Goal: Navigation & Orientation: Find specific page/section

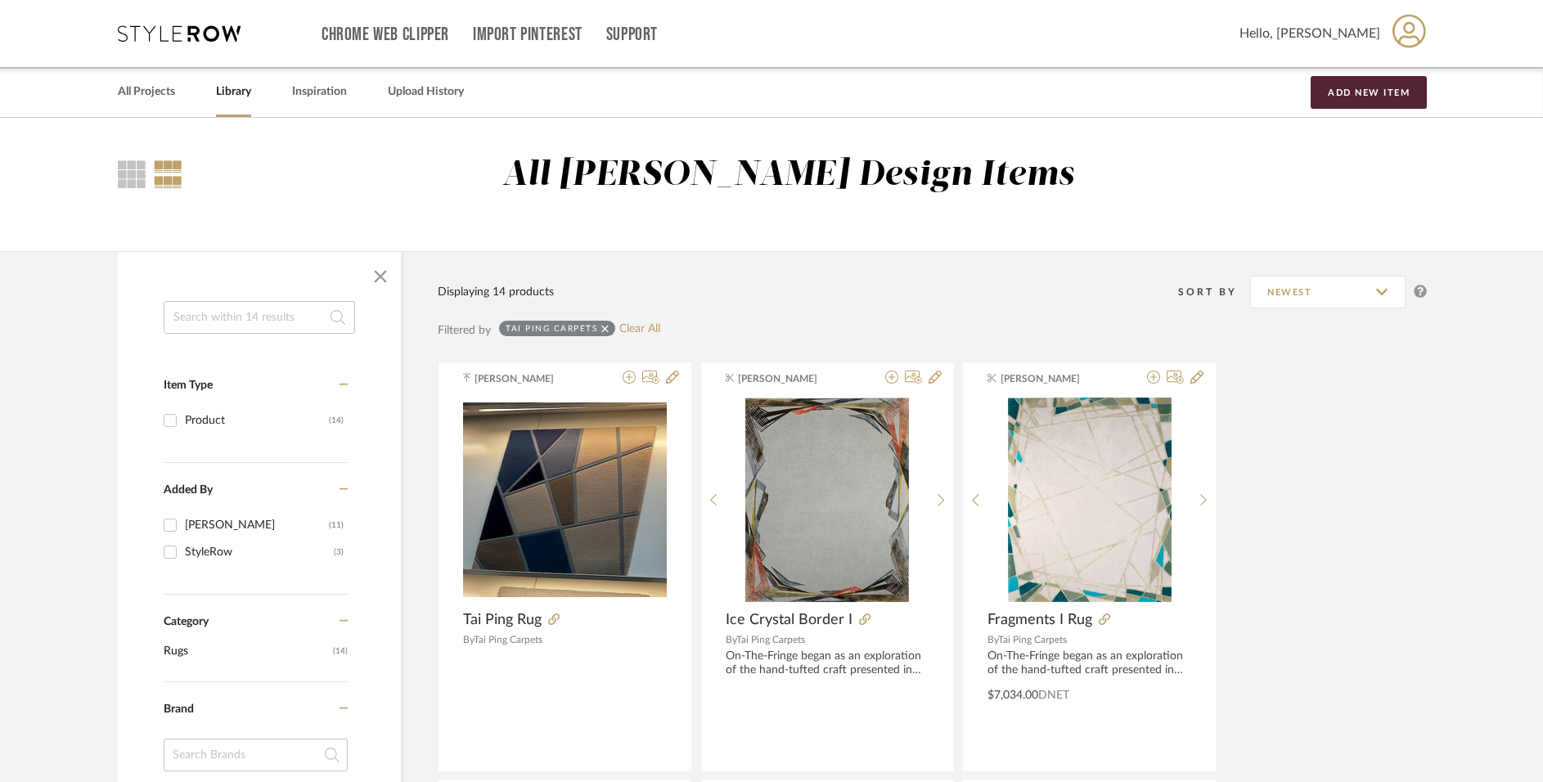
scroll to position [23055, 0]
click at [165, 96] on link "All Projects" at bounding box center [146, 92] width 57 height 22
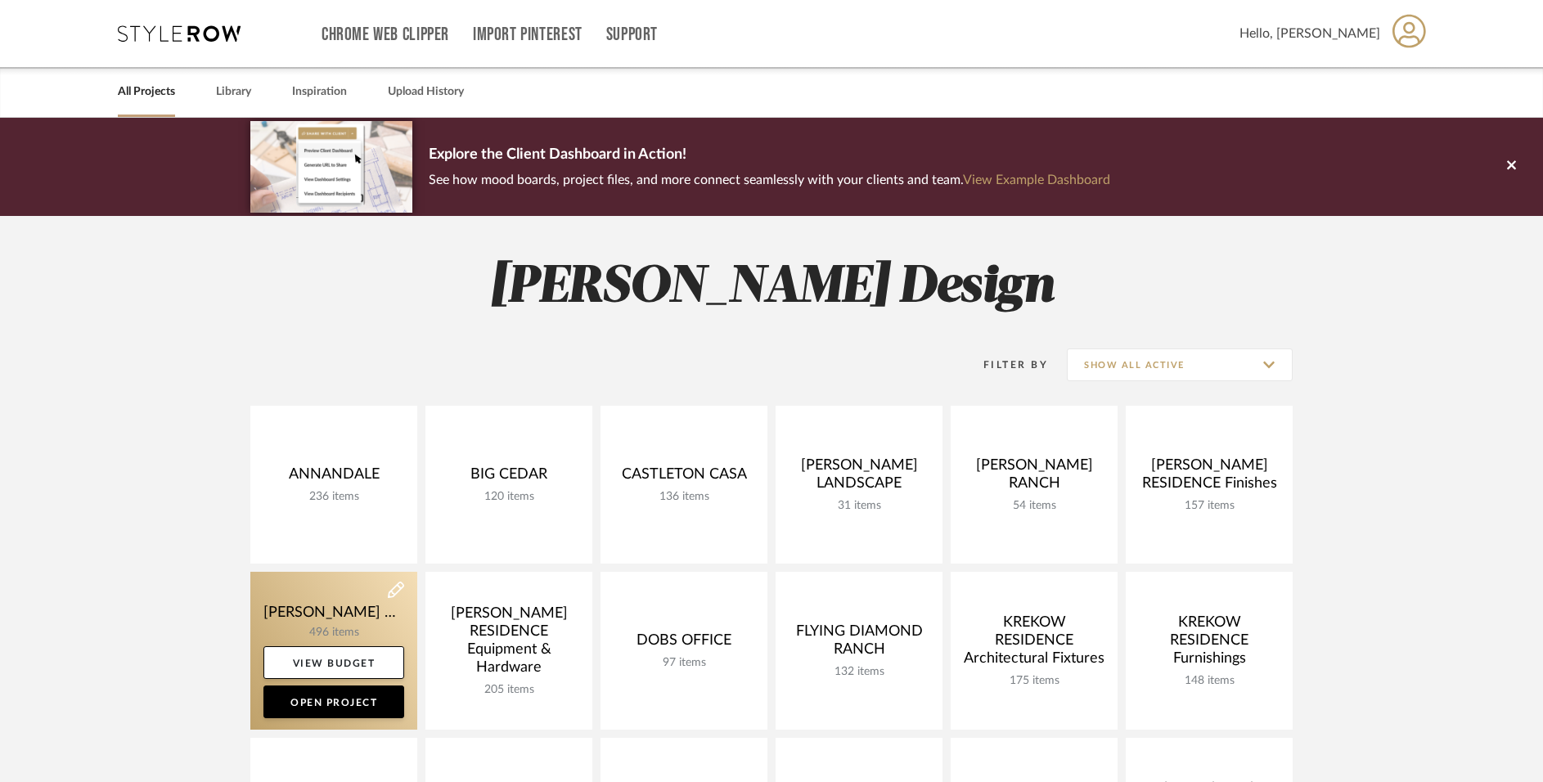
click at [322, 610] on link at bounding box center [333, 651] width 167 height 158
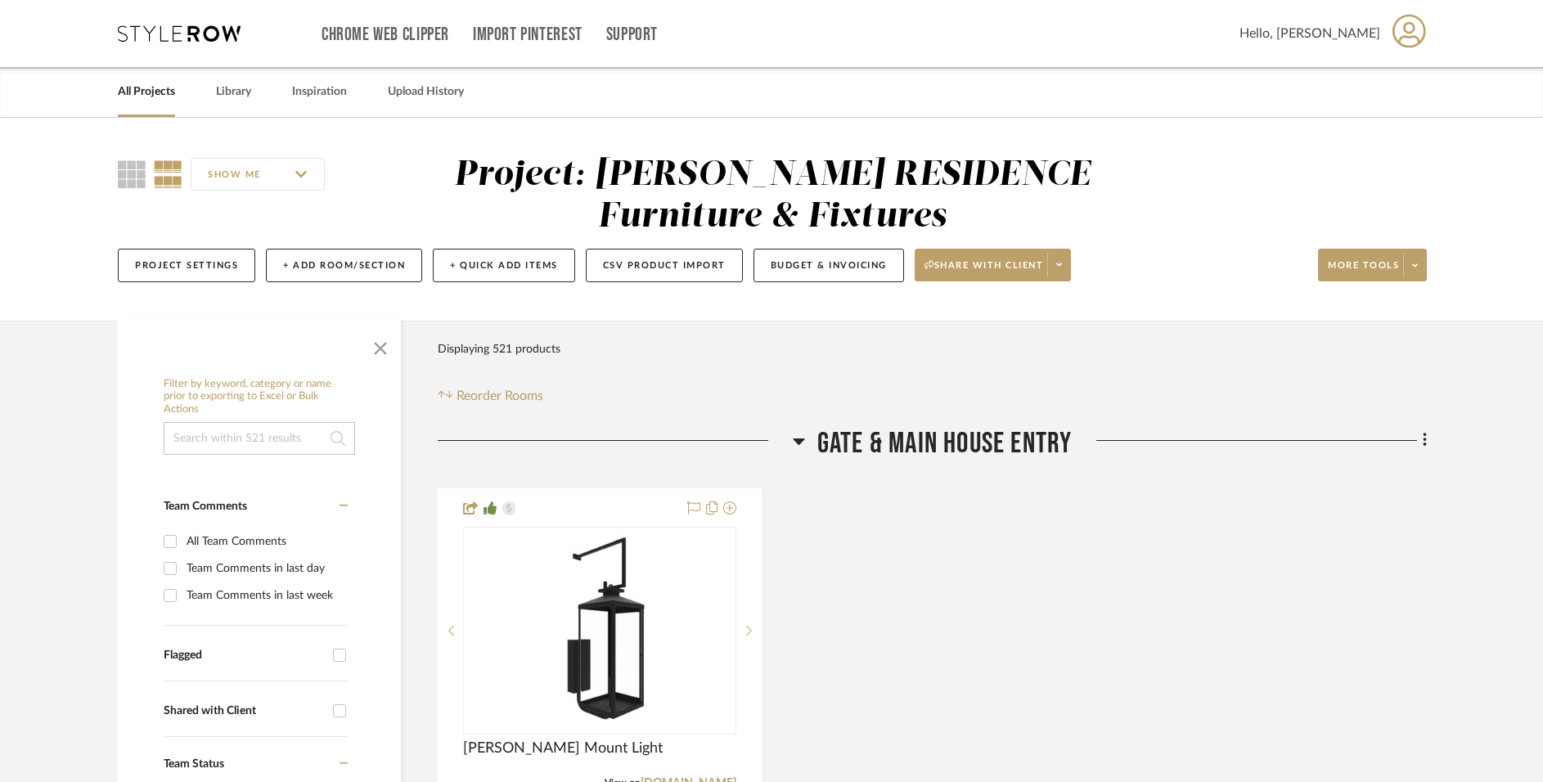
click at [830, 437] on span "Gate & Main House Entry" at bounding box center [945, 443] width 255 height 35
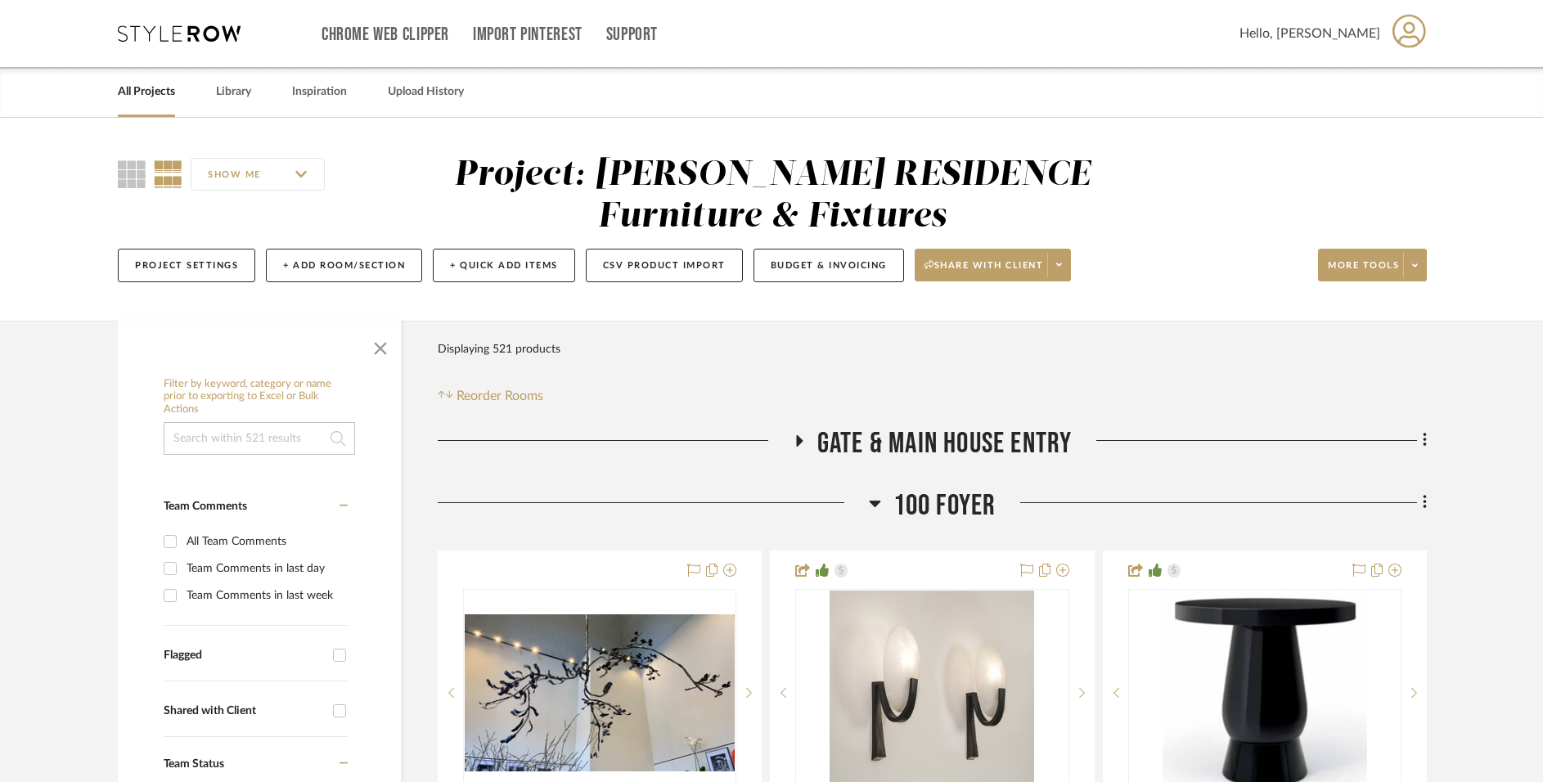
click at [963, 493] on span "100 Foyer" at bounding box center [945, 506] width 103 height 35
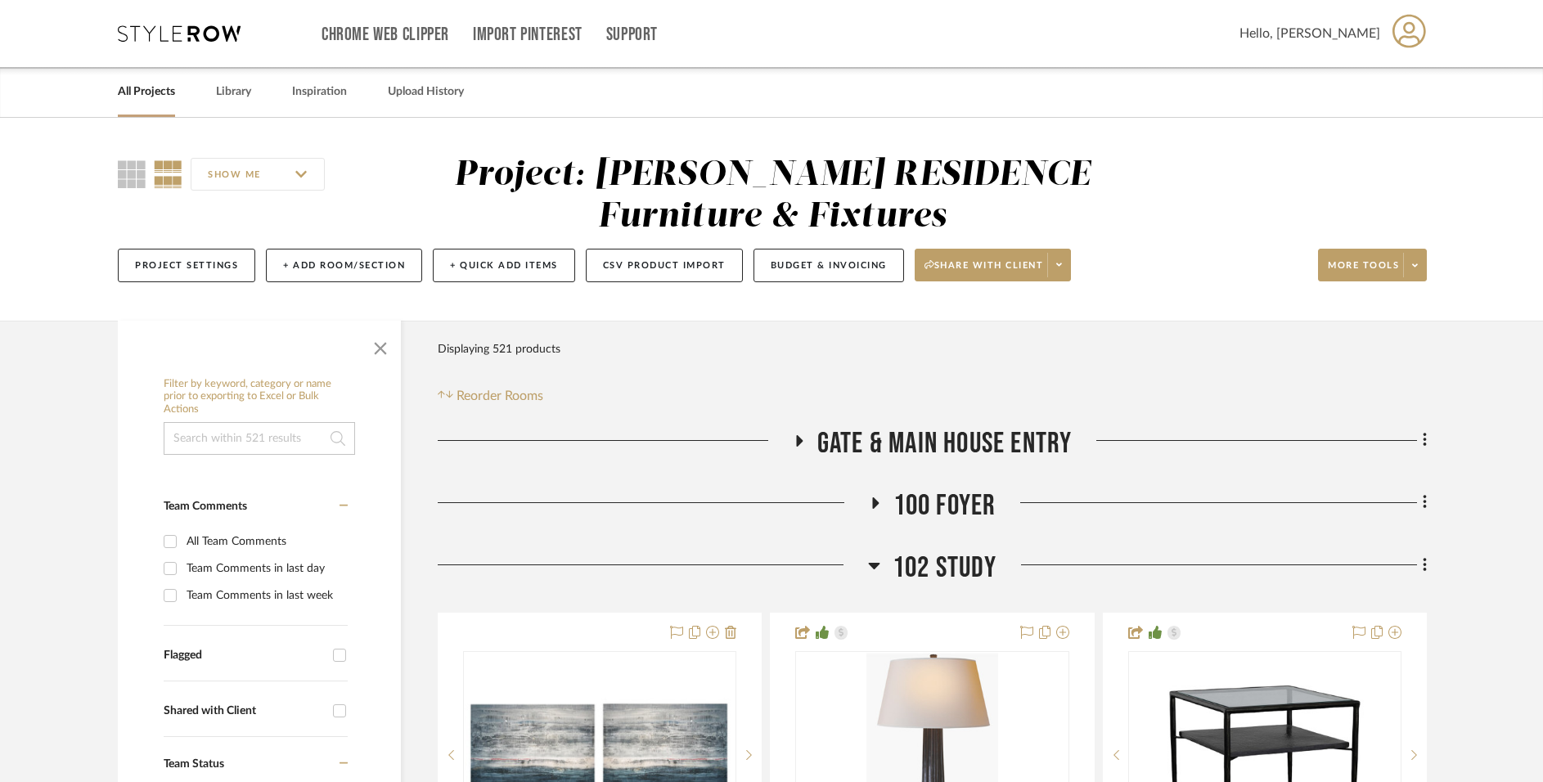
click at [930, 563] on span "102 Study" at bounding box center [945, 568] width 104 height 35
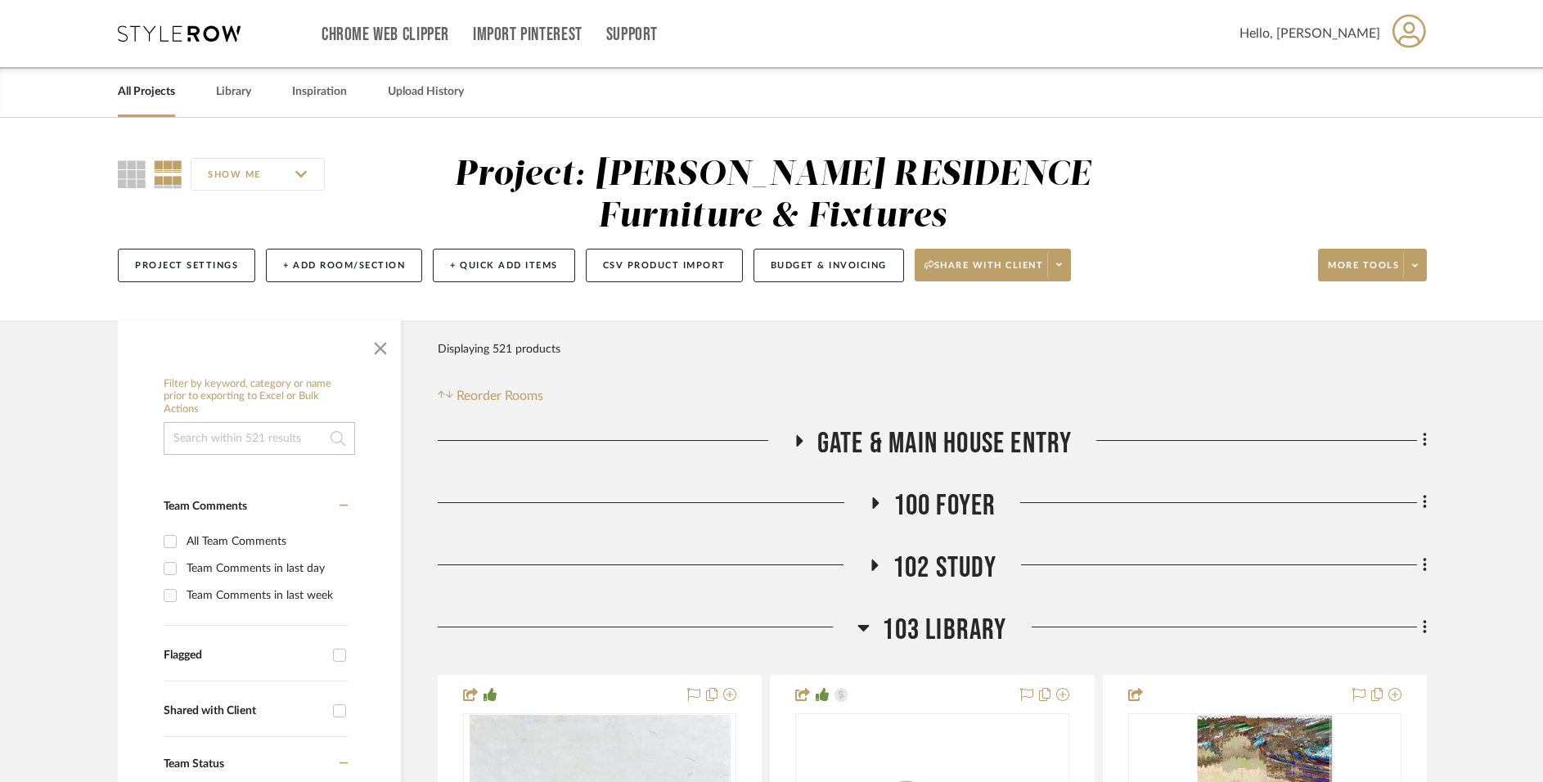
click at [929, 624] on span "103 Library" at bounding box center [944, 630] width 124 height 35
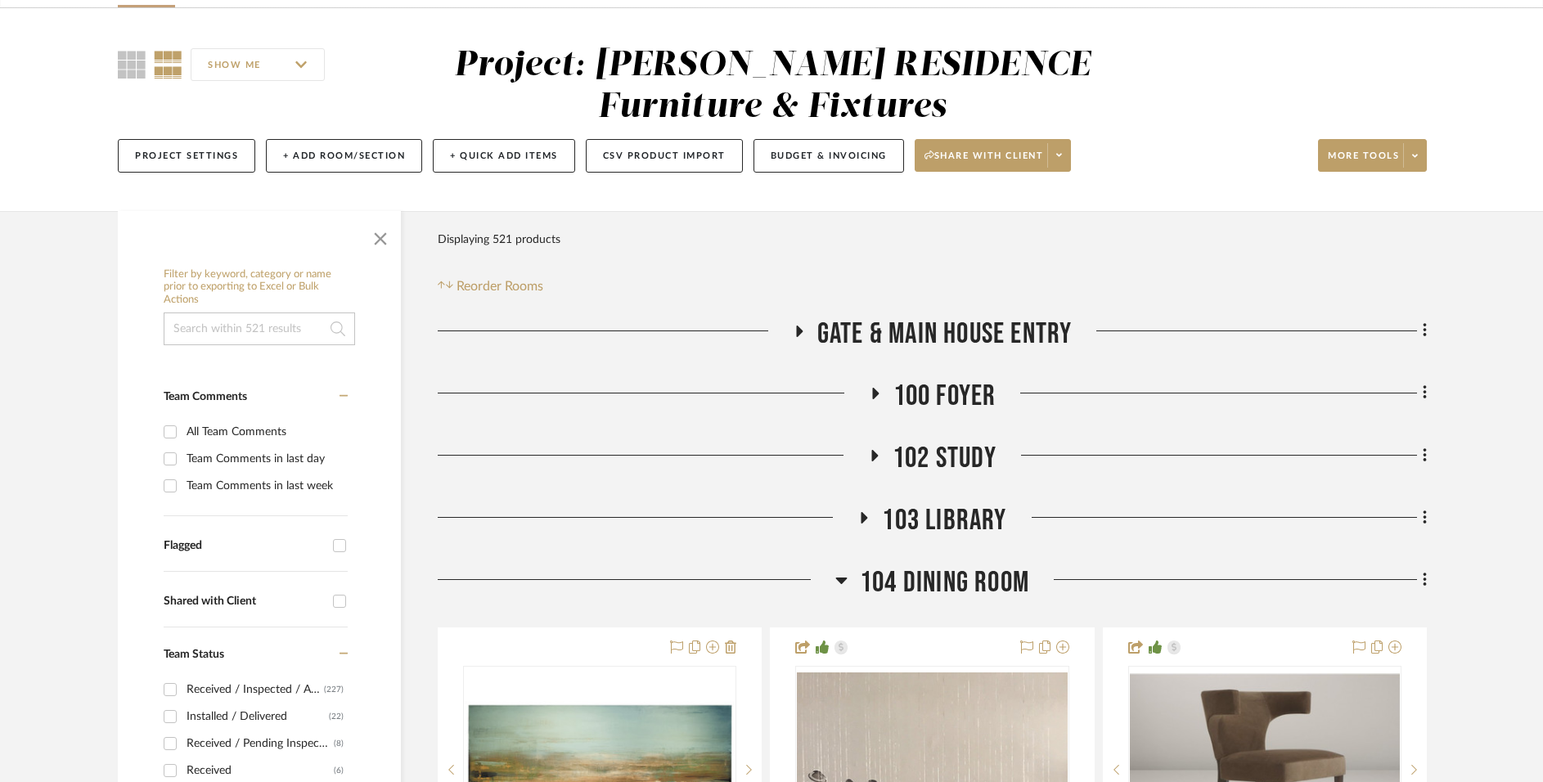
scroll to position [118, 0]
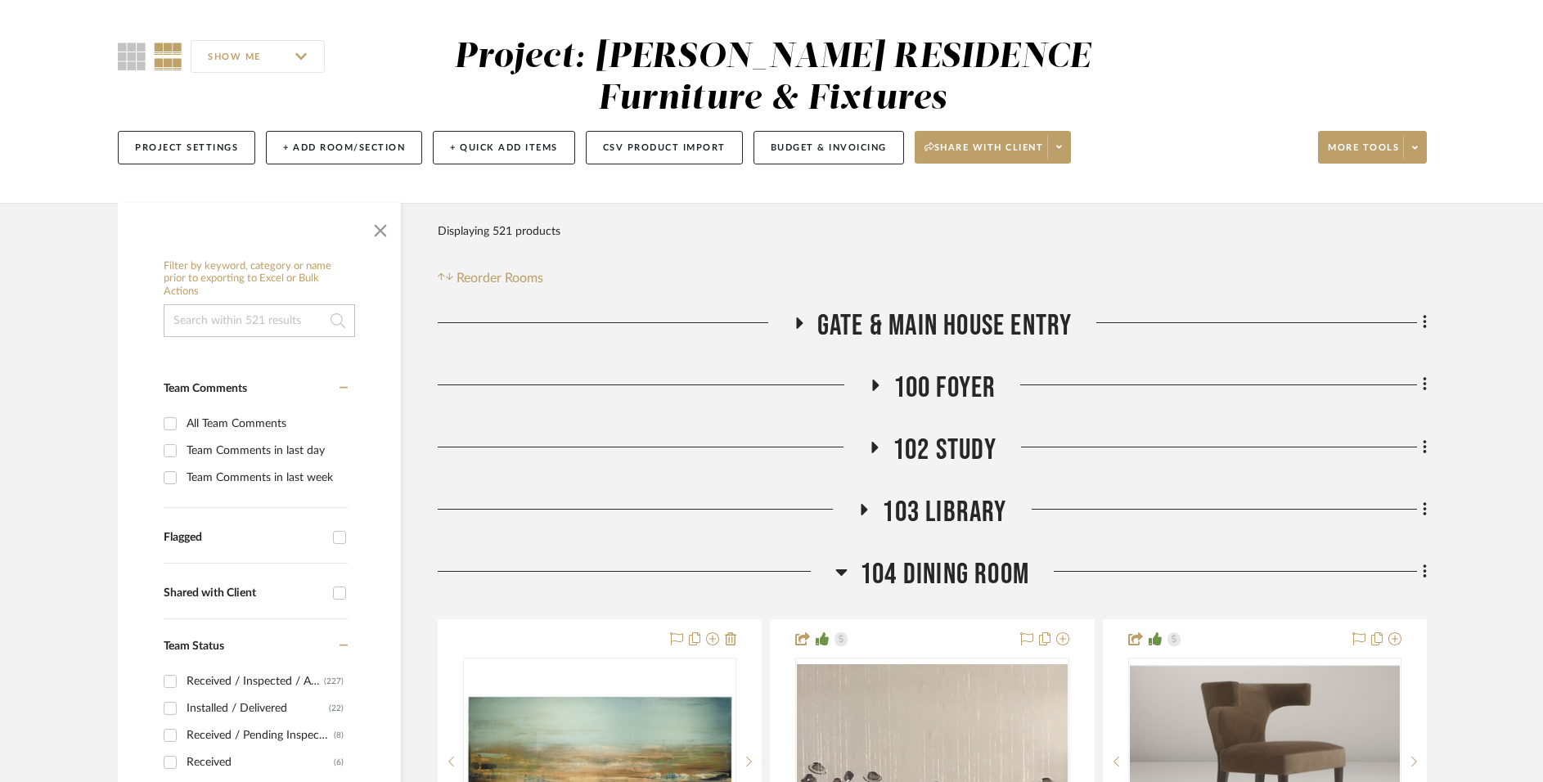
click at [935, 576] on span "104 Dining Room" at bounding box center [944, 574] width 169 height 35
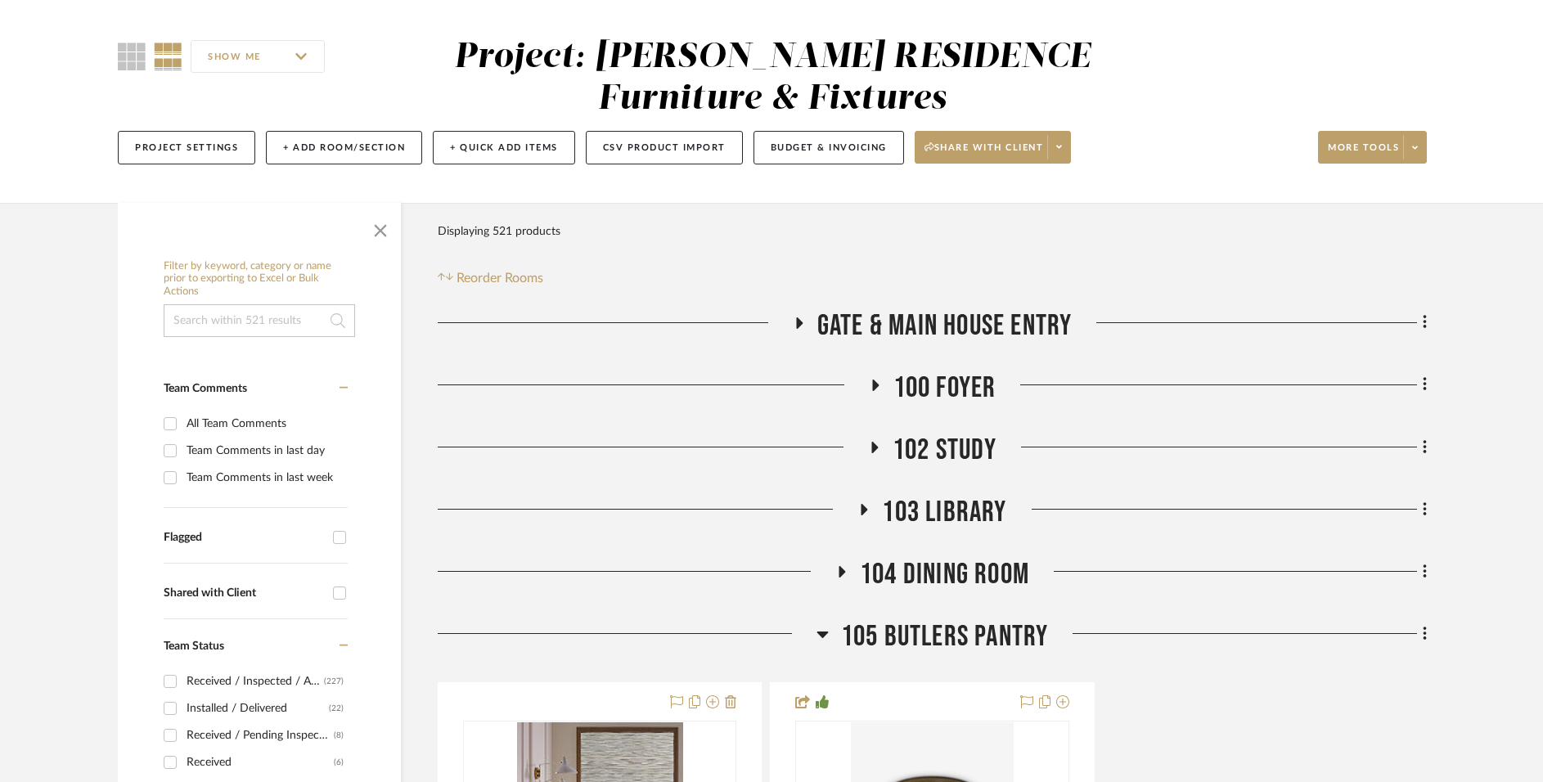
click at [949, 624] on span "105 BUTLERS PANTRY" at bounding box center [945, 636] width 208 height 35
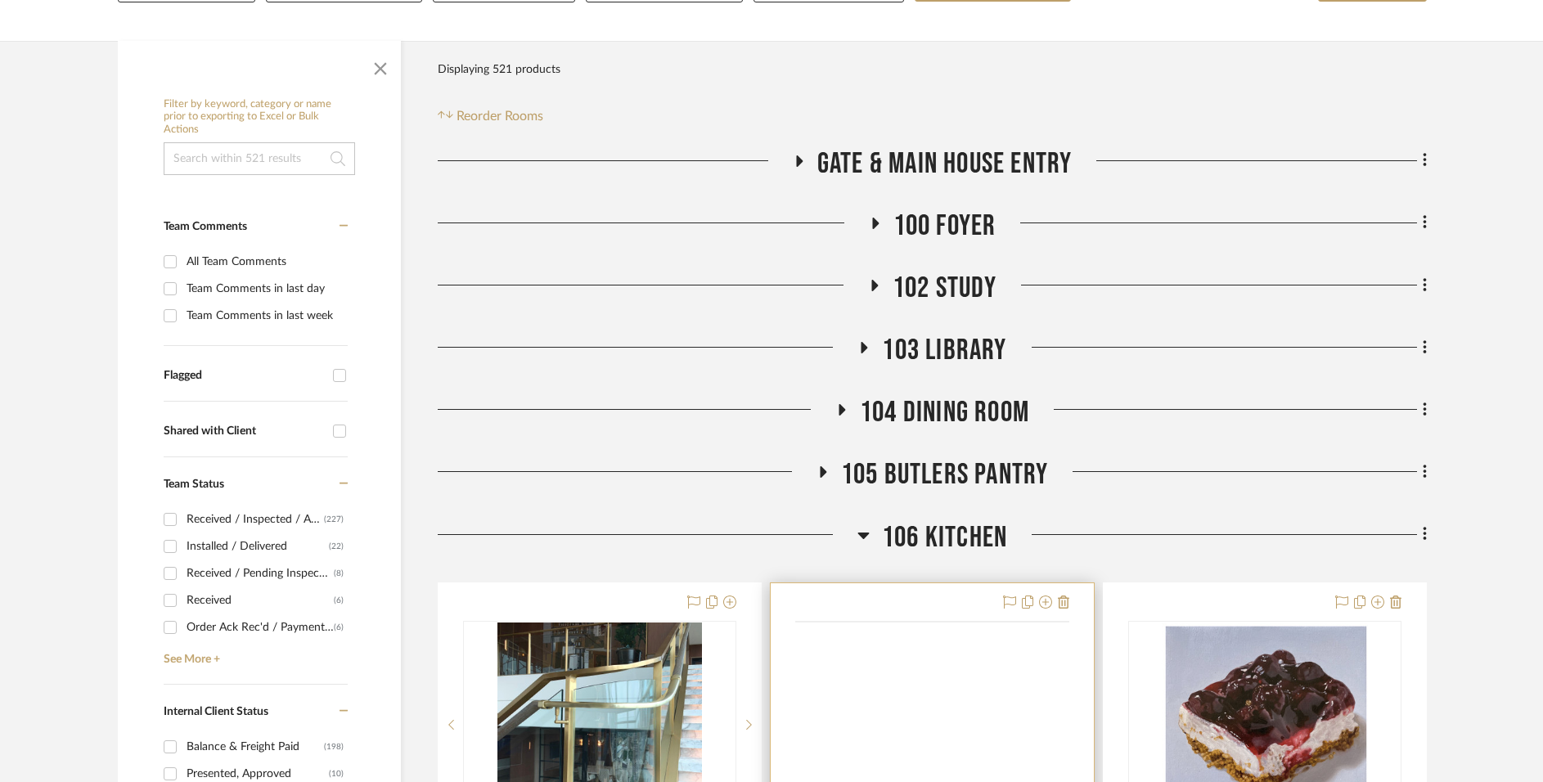
scroll to position [319, 0]
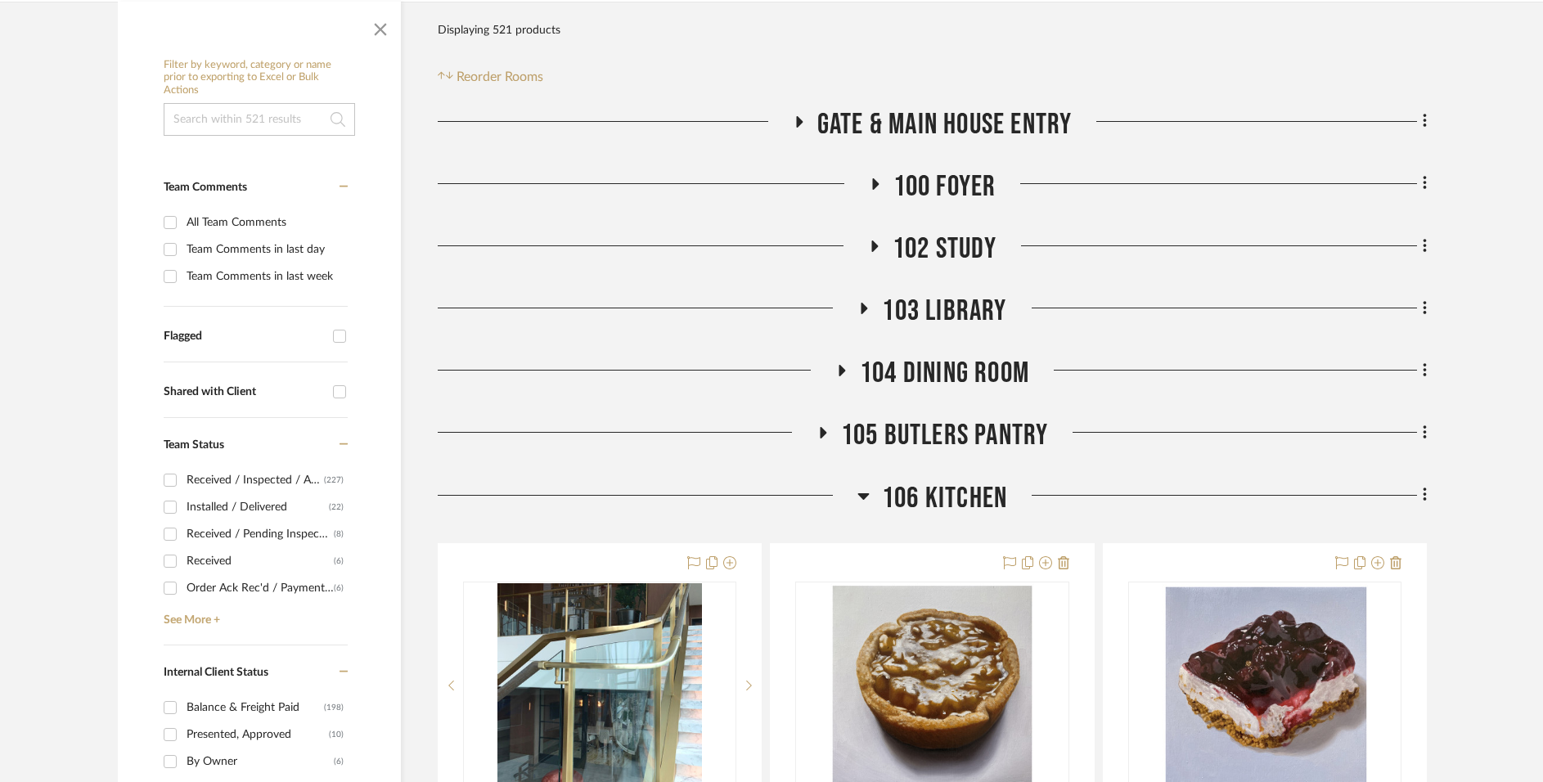
click at [961, 489] on span "106 Kitchen" at bounding box center [944, 498] width 125 height 35
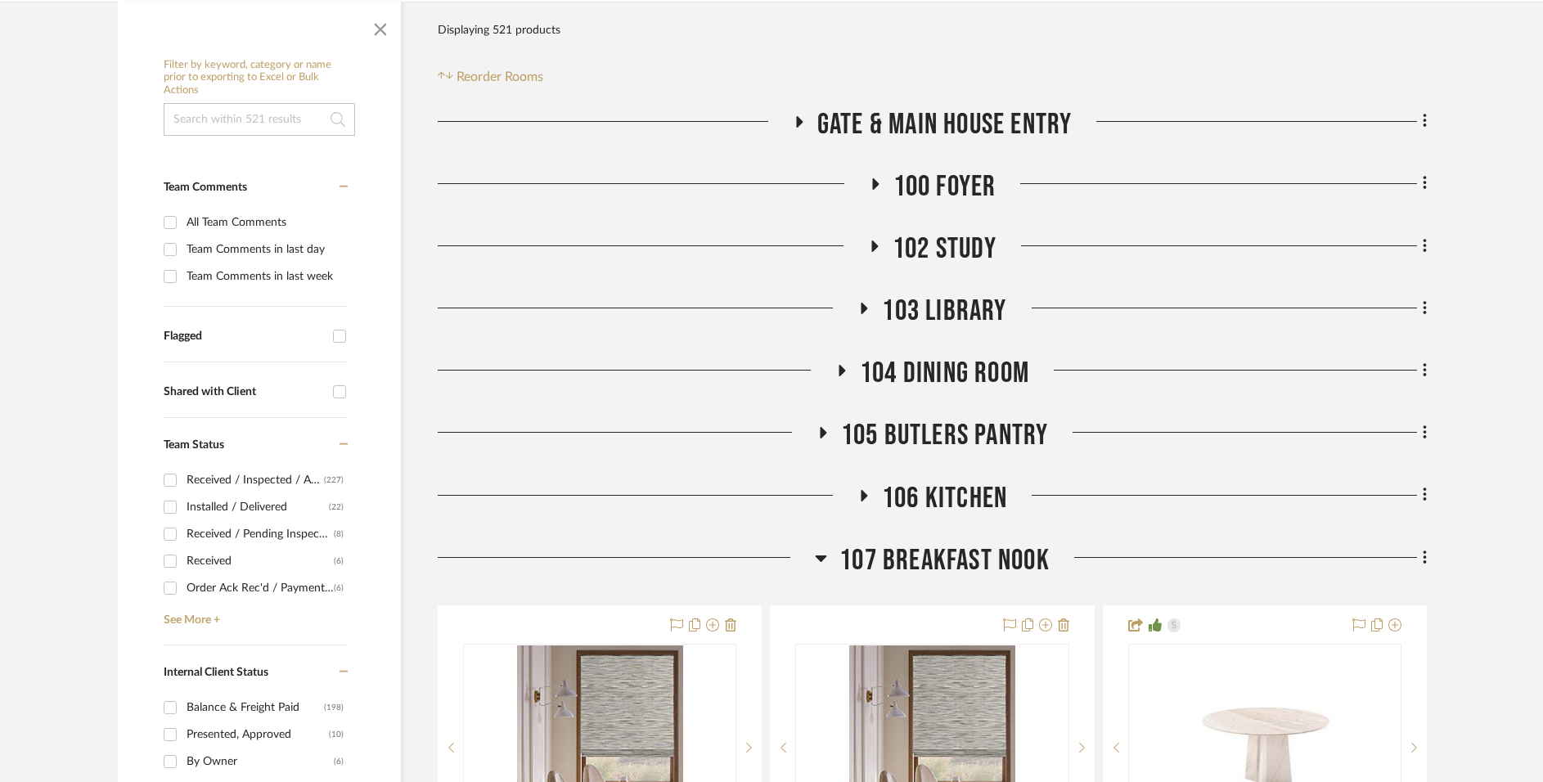
click at [944, 556] on span "107 Breakfast Nook" at bounding box center [945, 560] width 210 height 35
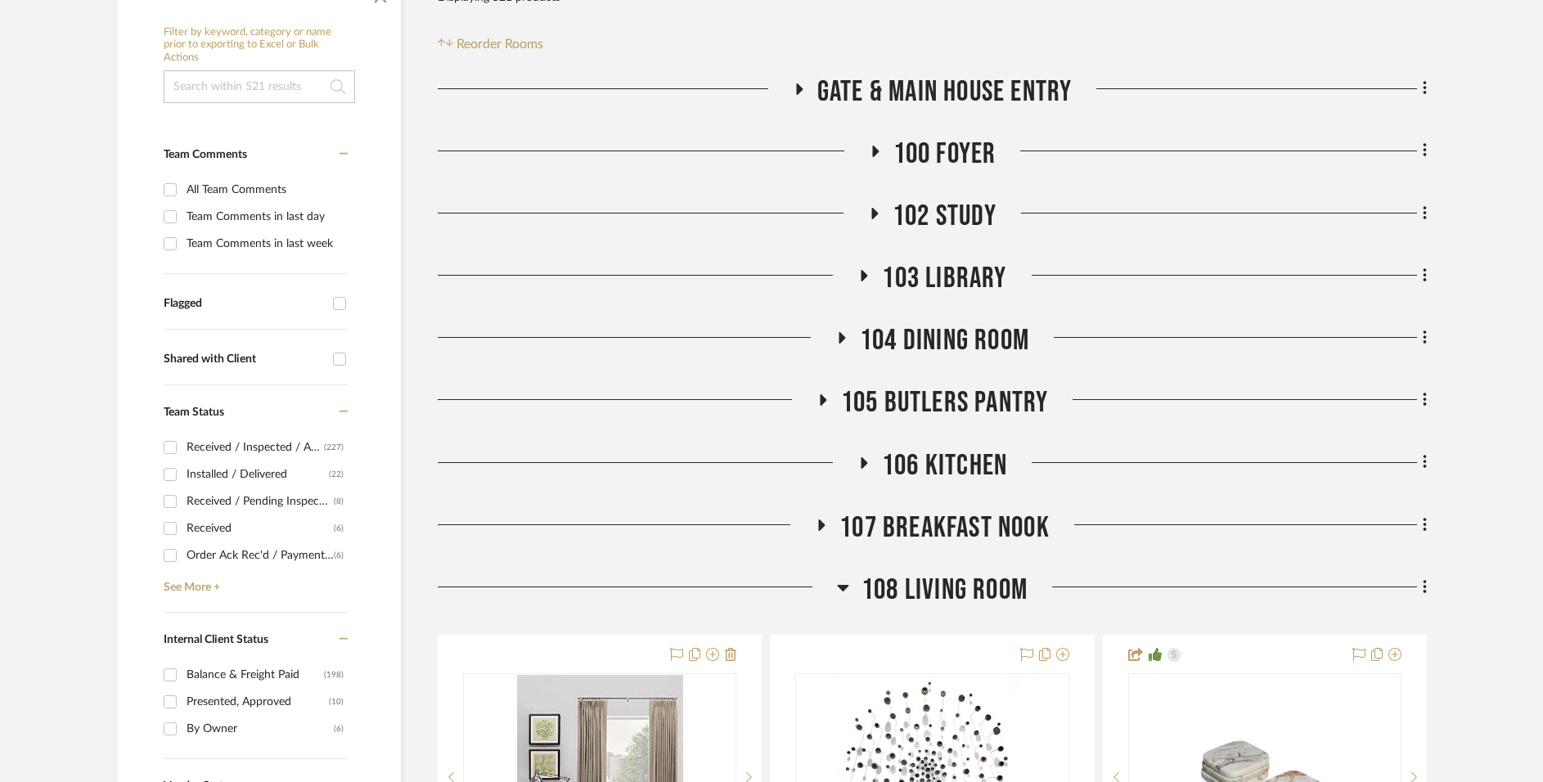
scroll to position [355, 0]
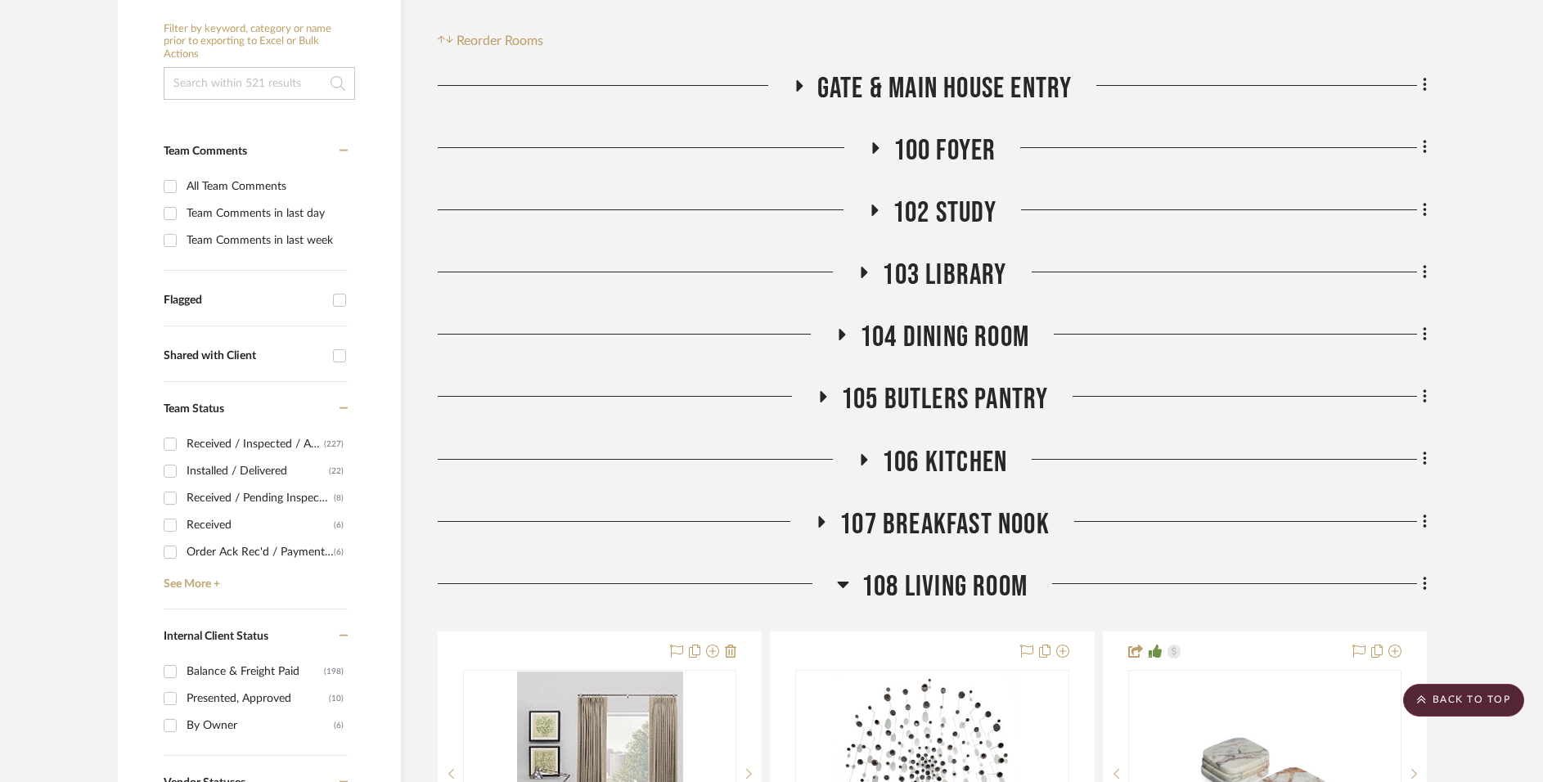
click at [935, 586] on span "108 Living Room" at bounding box center [945, 587] width 166 height 35
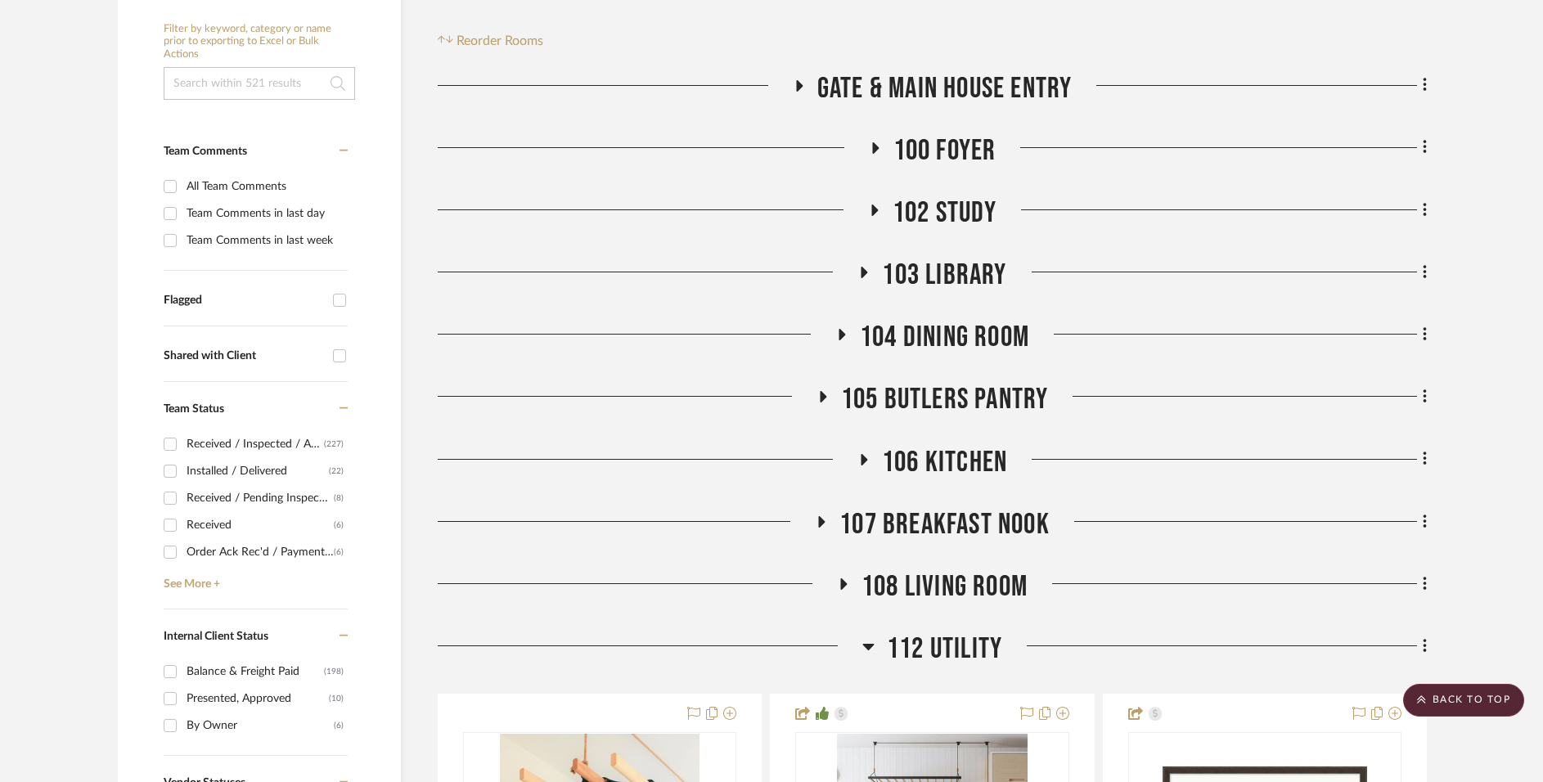
click at [956, 657] on span "112 UTILITY" at bounding box center [944, 649] width 115 height 35
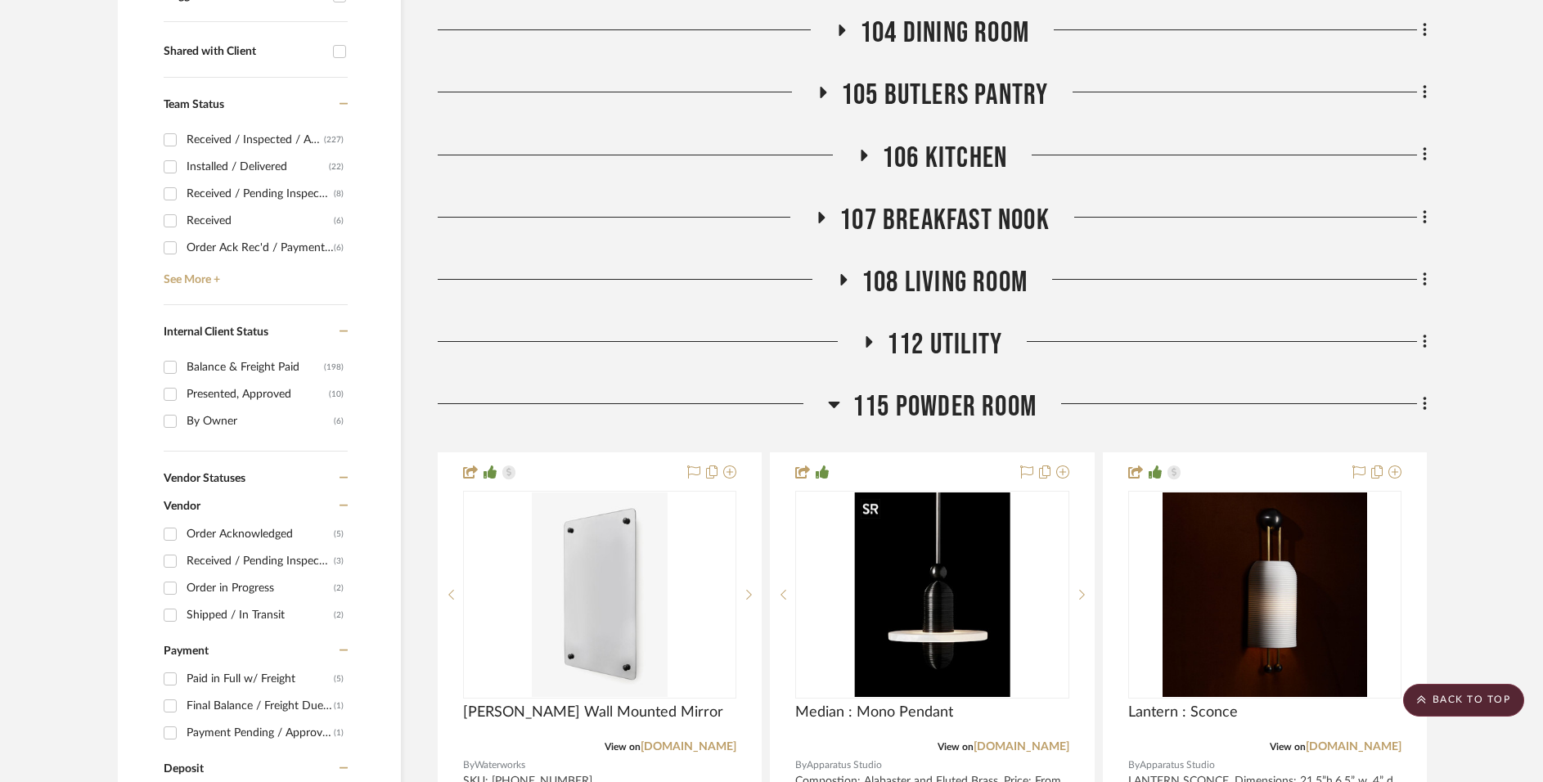
scroll to position [664, 0]
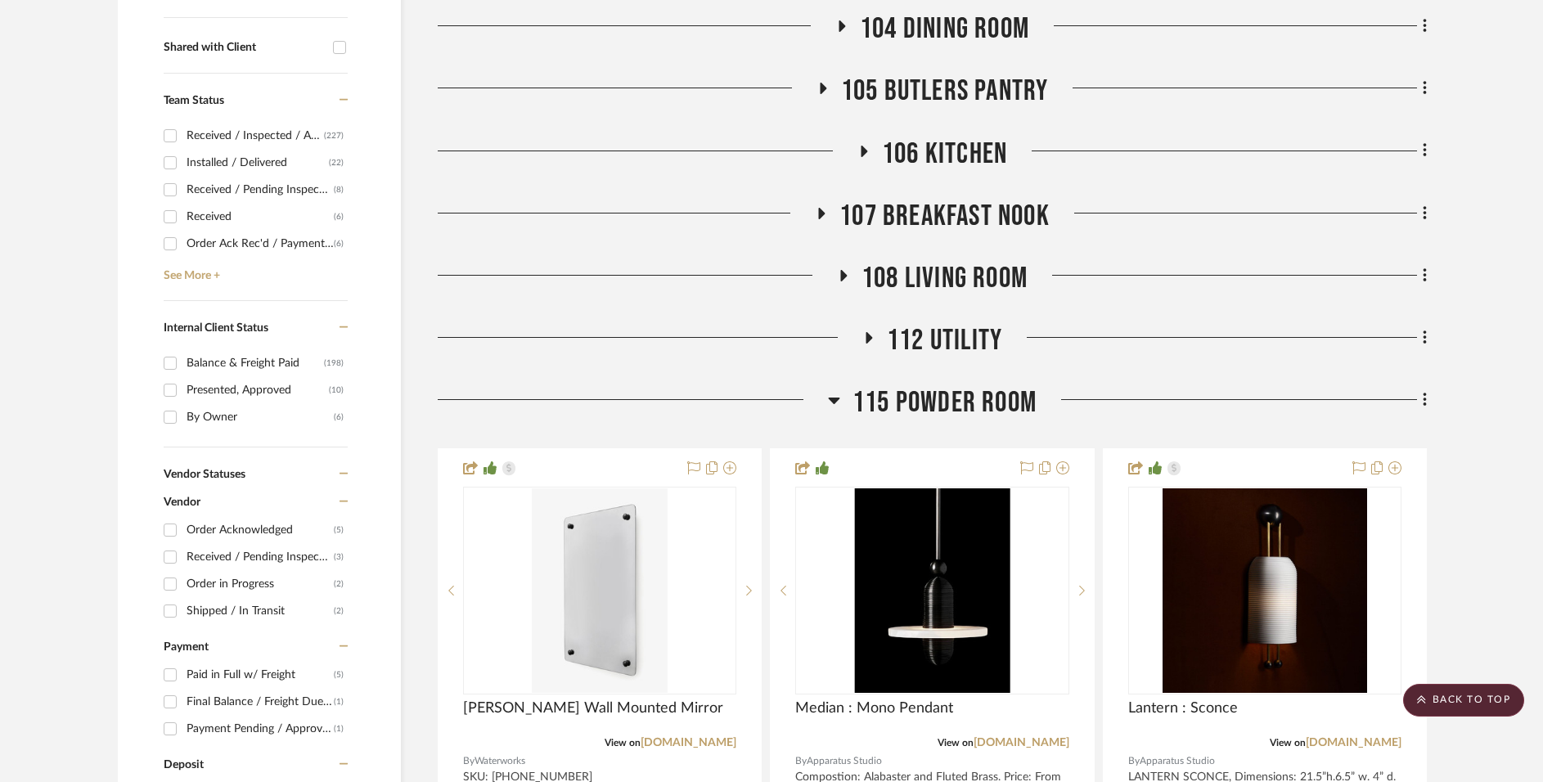
click at [978, 389] on span "115 Powder Room" at bounding box center [945, 402] width 184 height 35
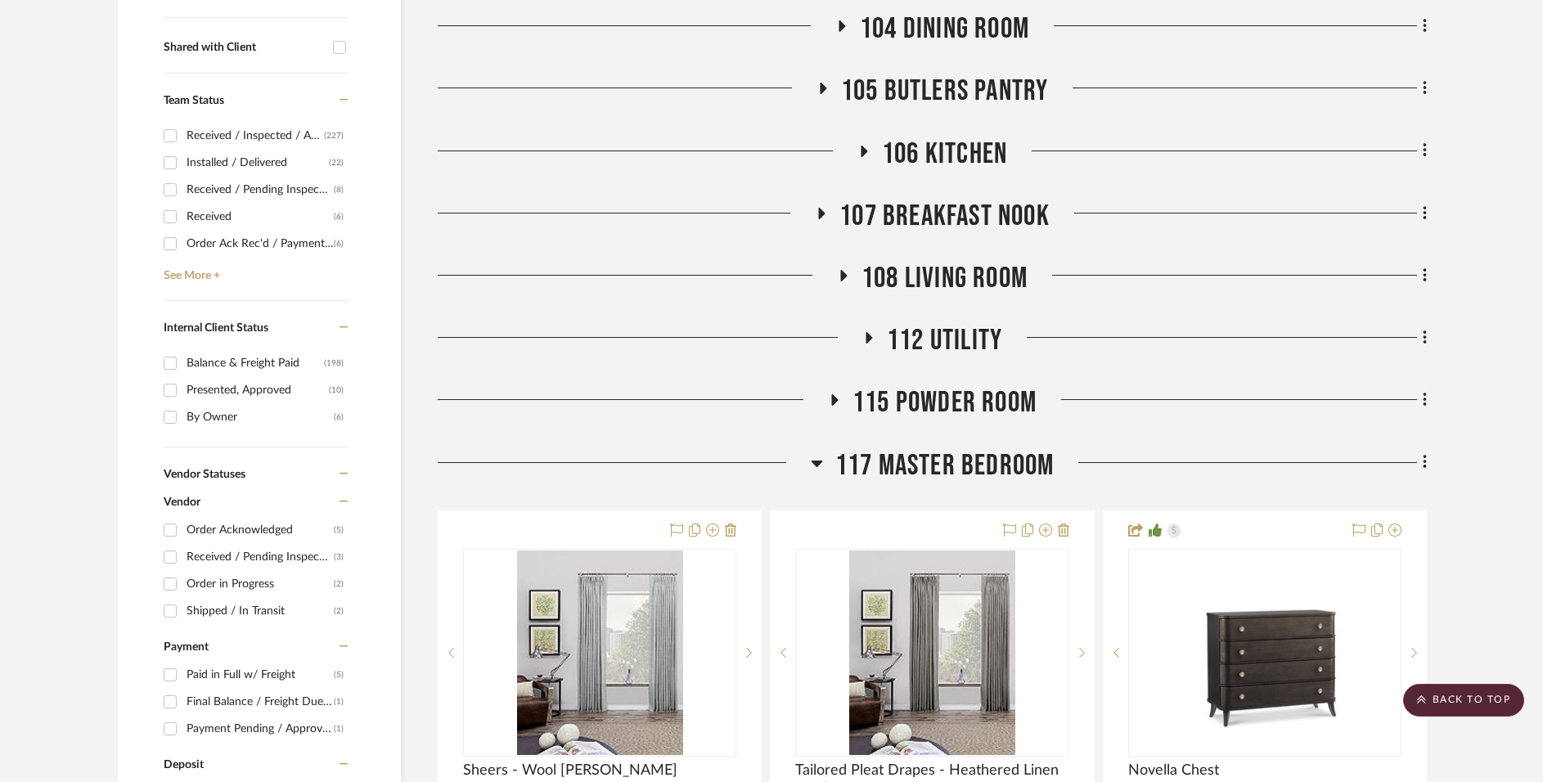
click at [947, 463] on span "117 Master Bedroom" at bounding box center [945, 465] width 219 height 35
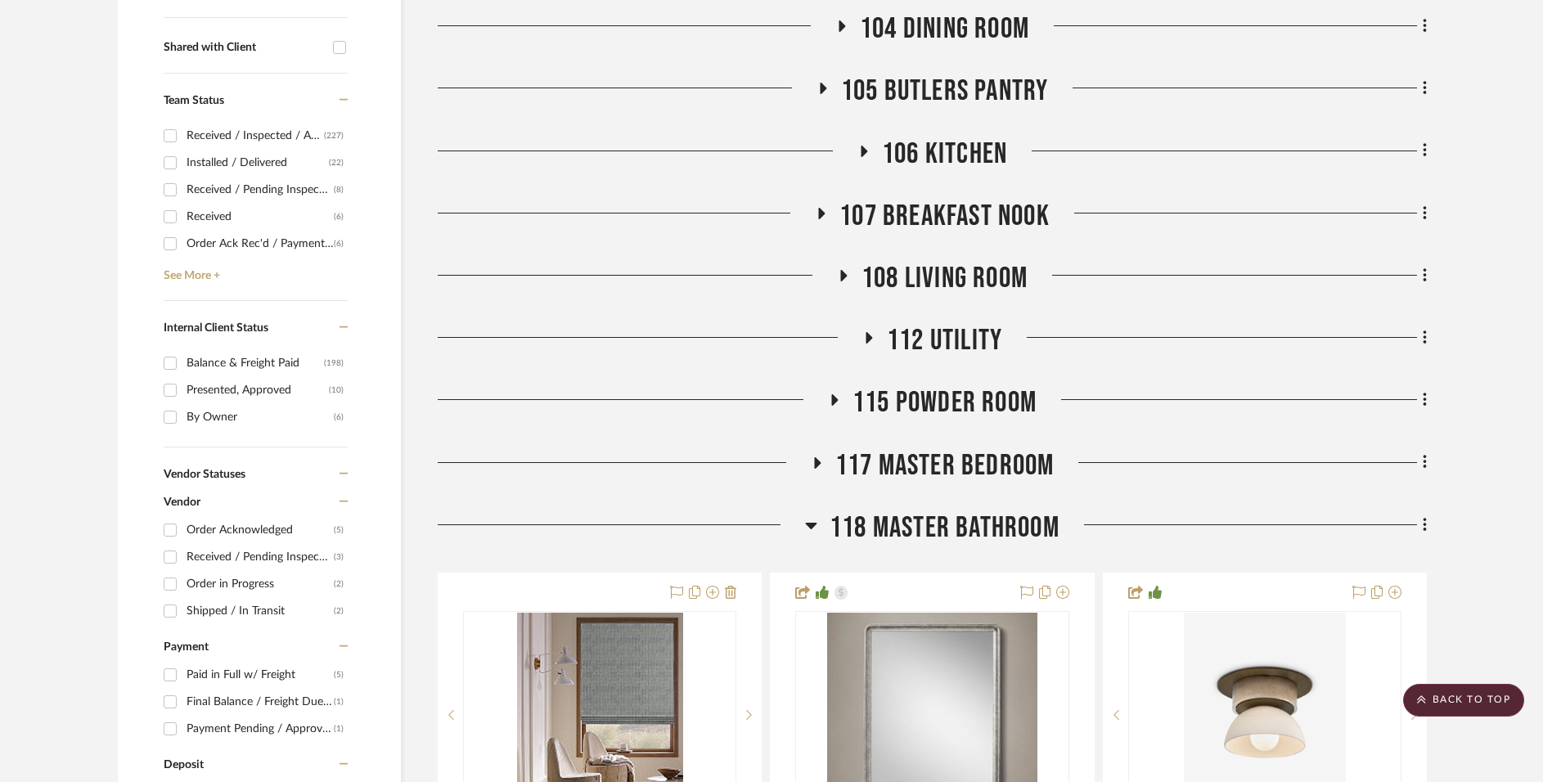
drag, startPoint x: 938, startPoint y: 520, endPoint x: 937, endPoint y: 537, distance: 17.2
click at [938, 520] on span "118 Master Bathroom" at bounding box center [945, 528] width 230 height 35
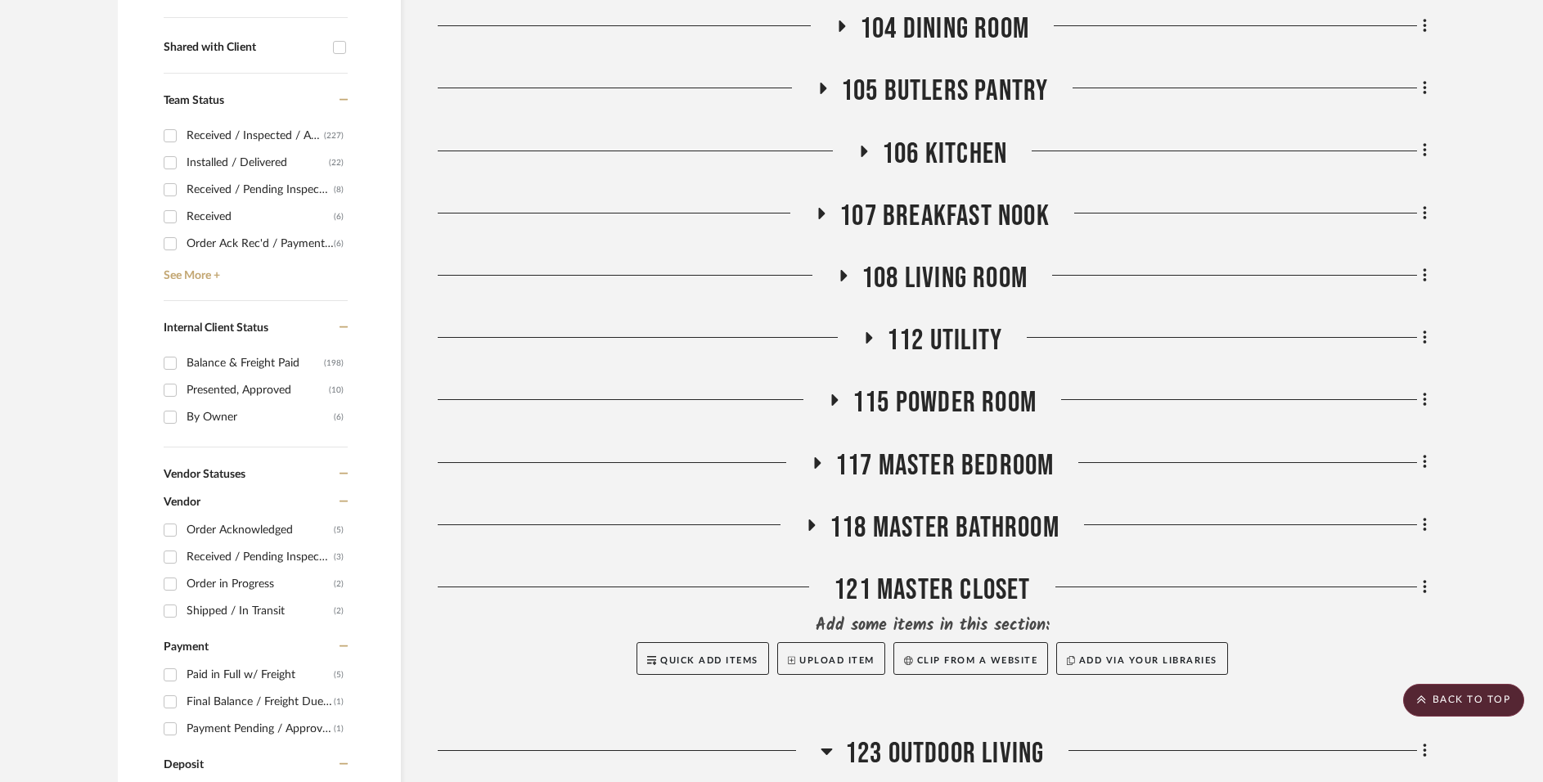
click at [924, 586] on div "121 Master Closet" at bounding box center [932, 594] width 989 height 42
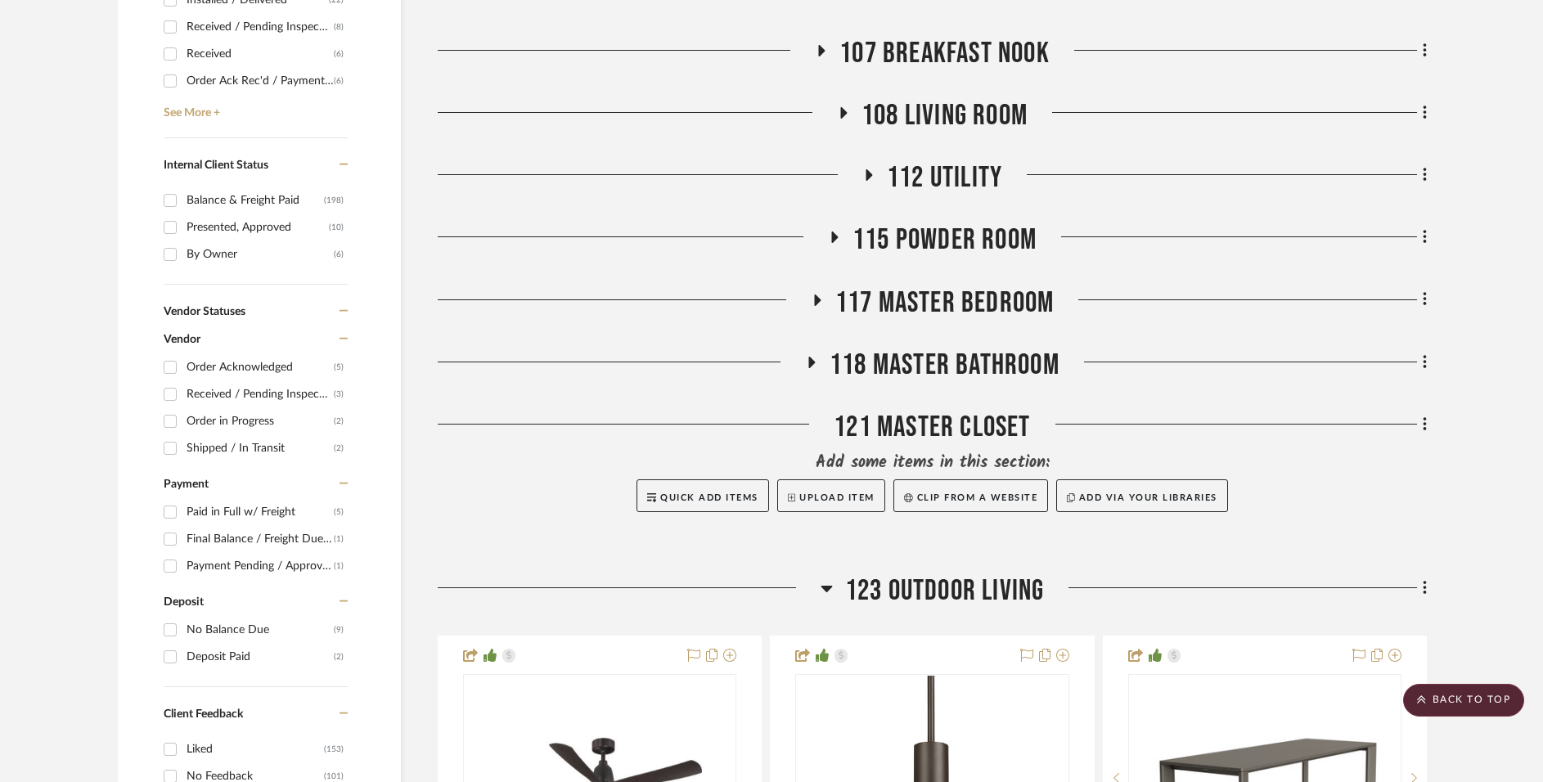
click at [926, 596] on span "123 Outdoor Living" at bounding box center [945, 591] width 200 height 35
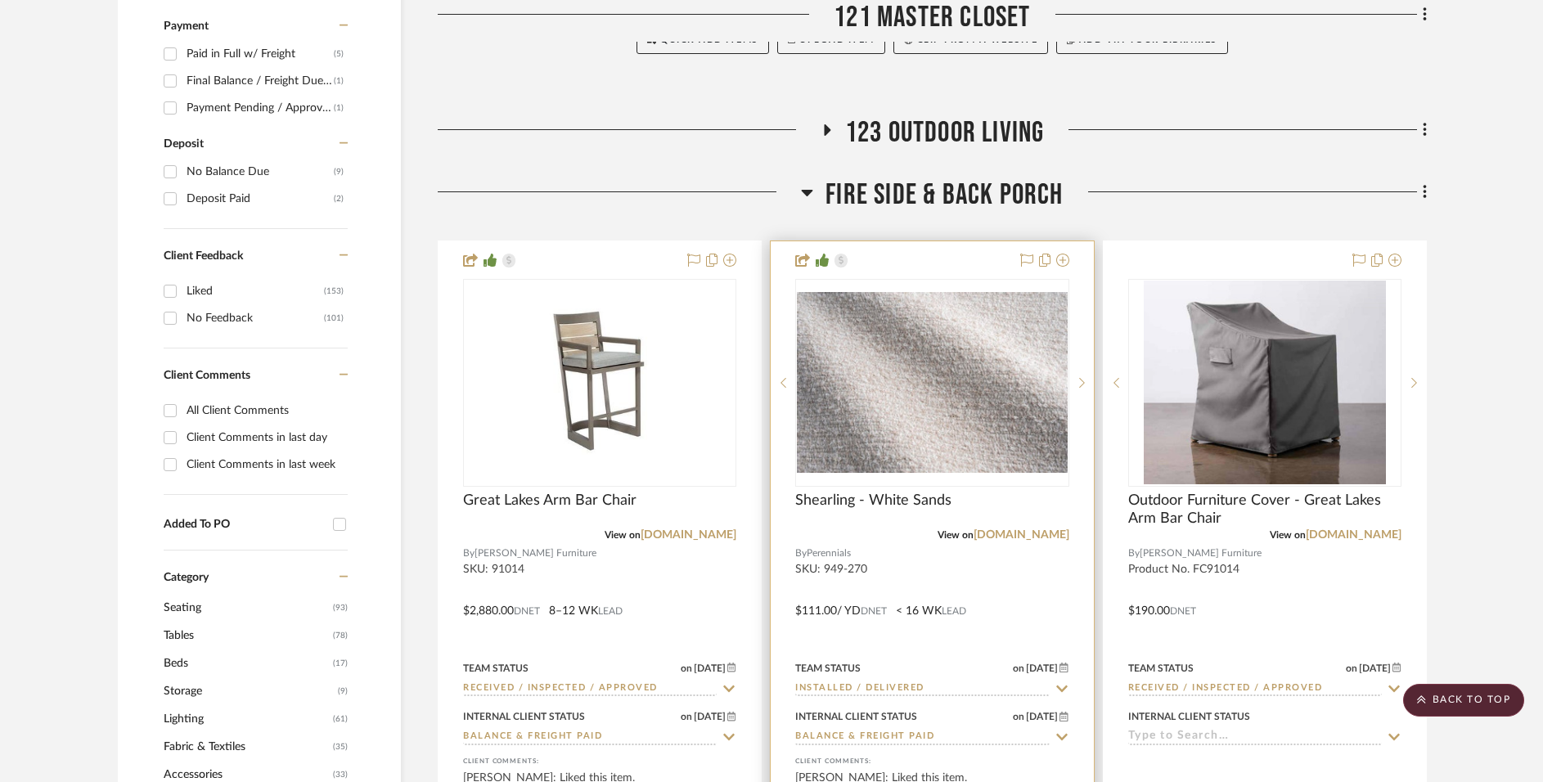
scroll to position [1402, 0]
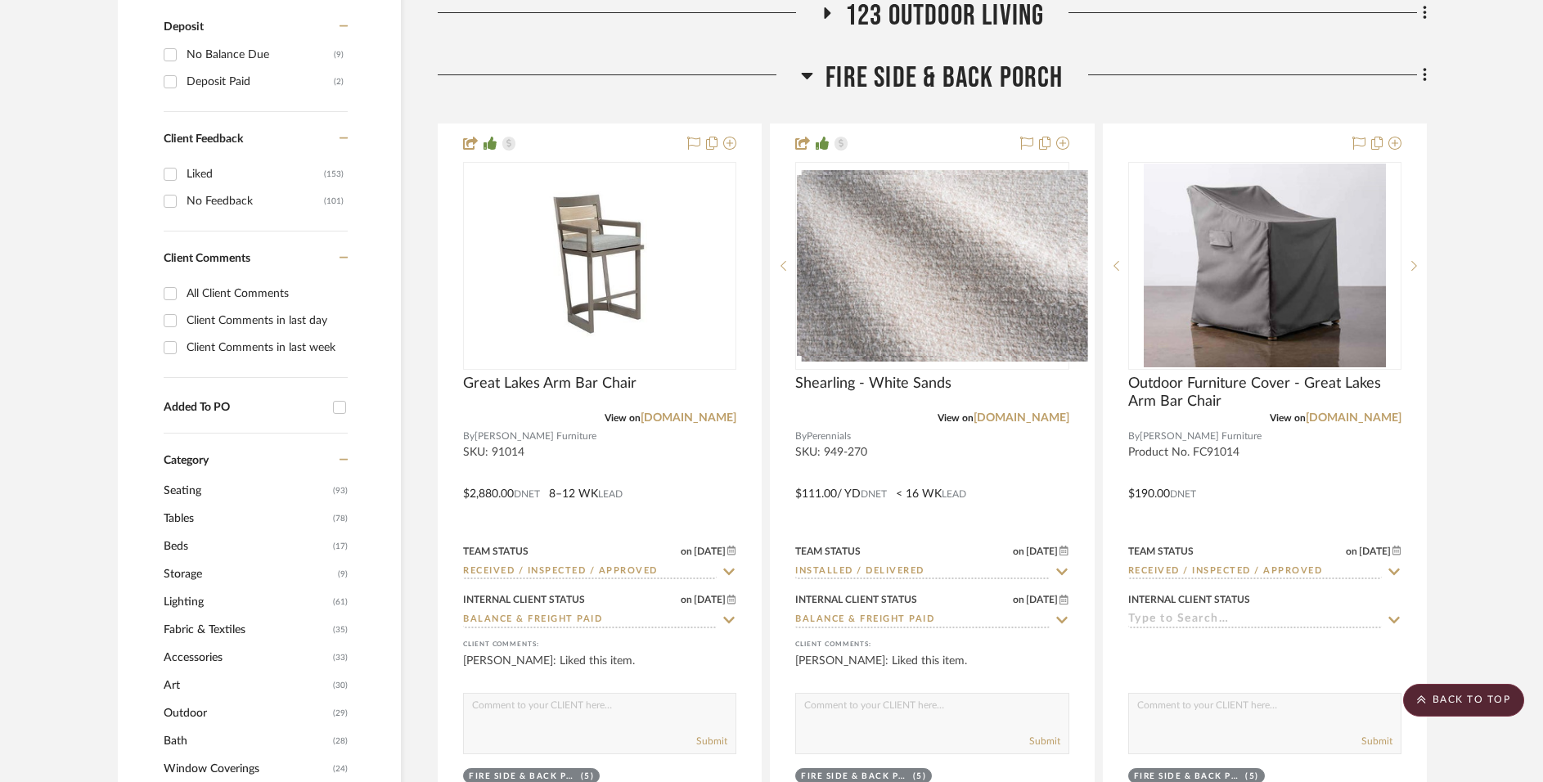
click at [992, 78] on span "Fire Side & Back Porch" at bounding box center [944, 78] width 237 height 35
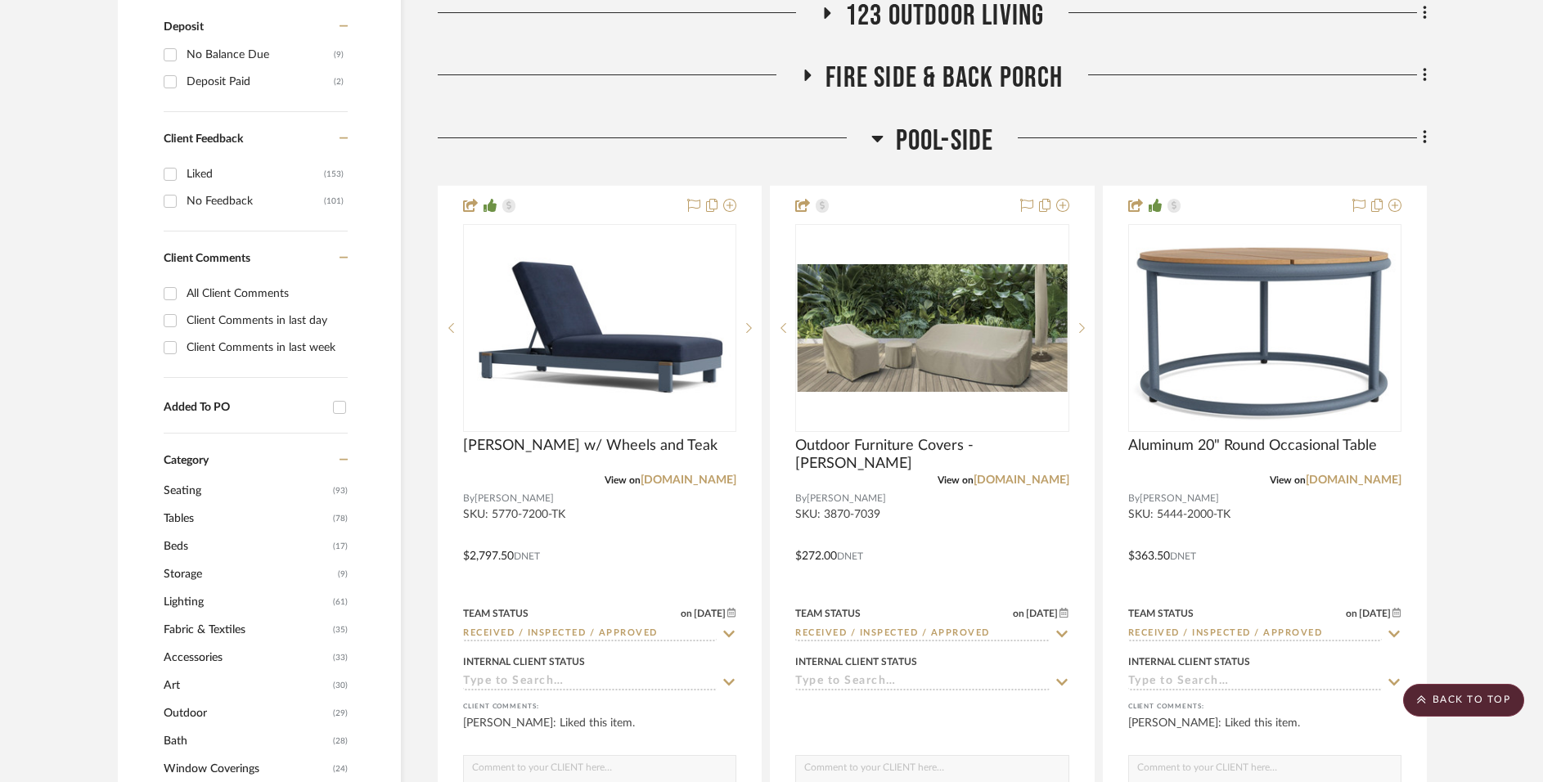
click at [939, 133] on span "Pool-Side" at bounding box center [945, 141] width 98 height 35
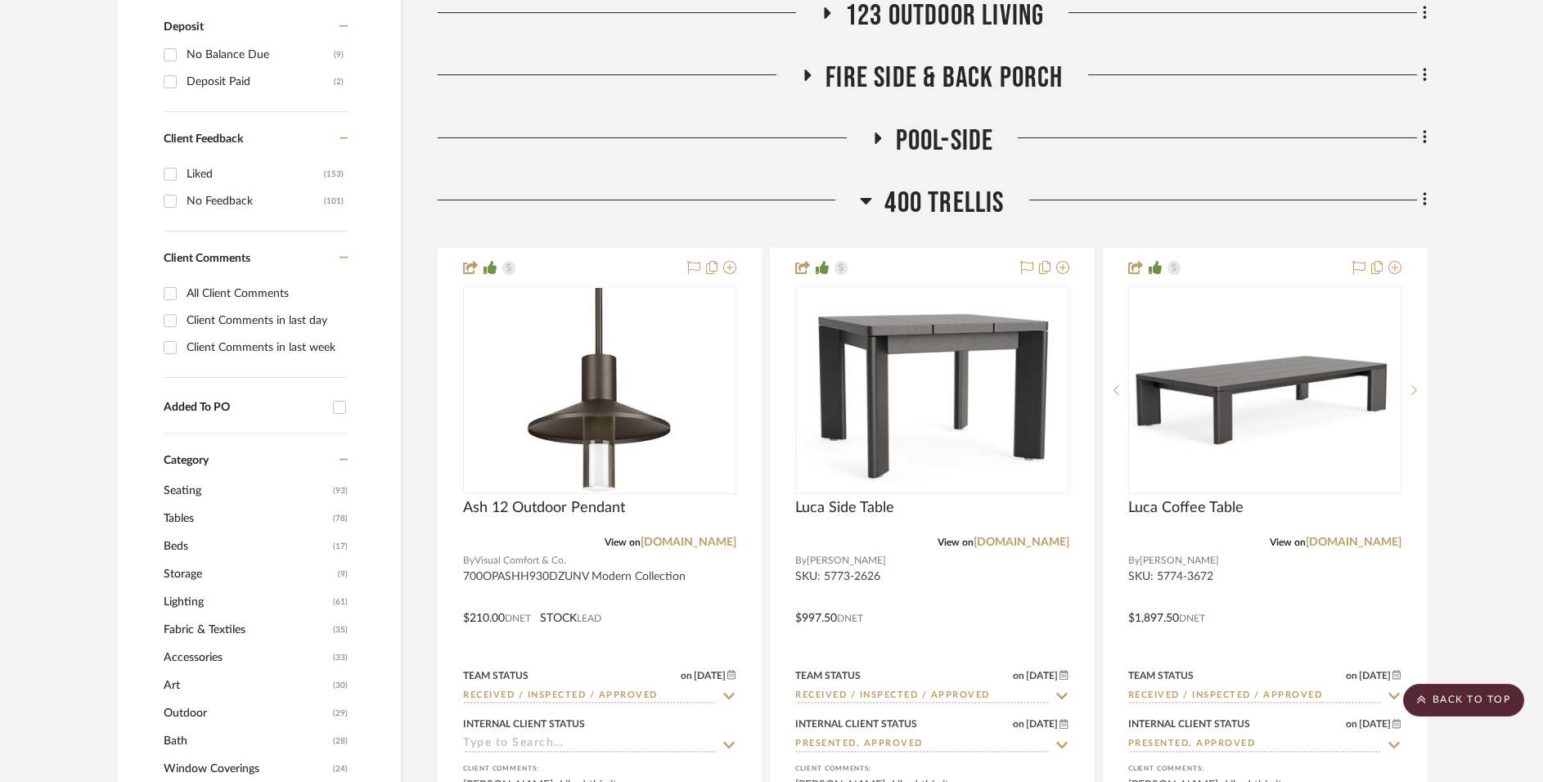
click at [937, 199] on span "400 TRELLIS" at bounding box center [944, 203] width 119 height 35
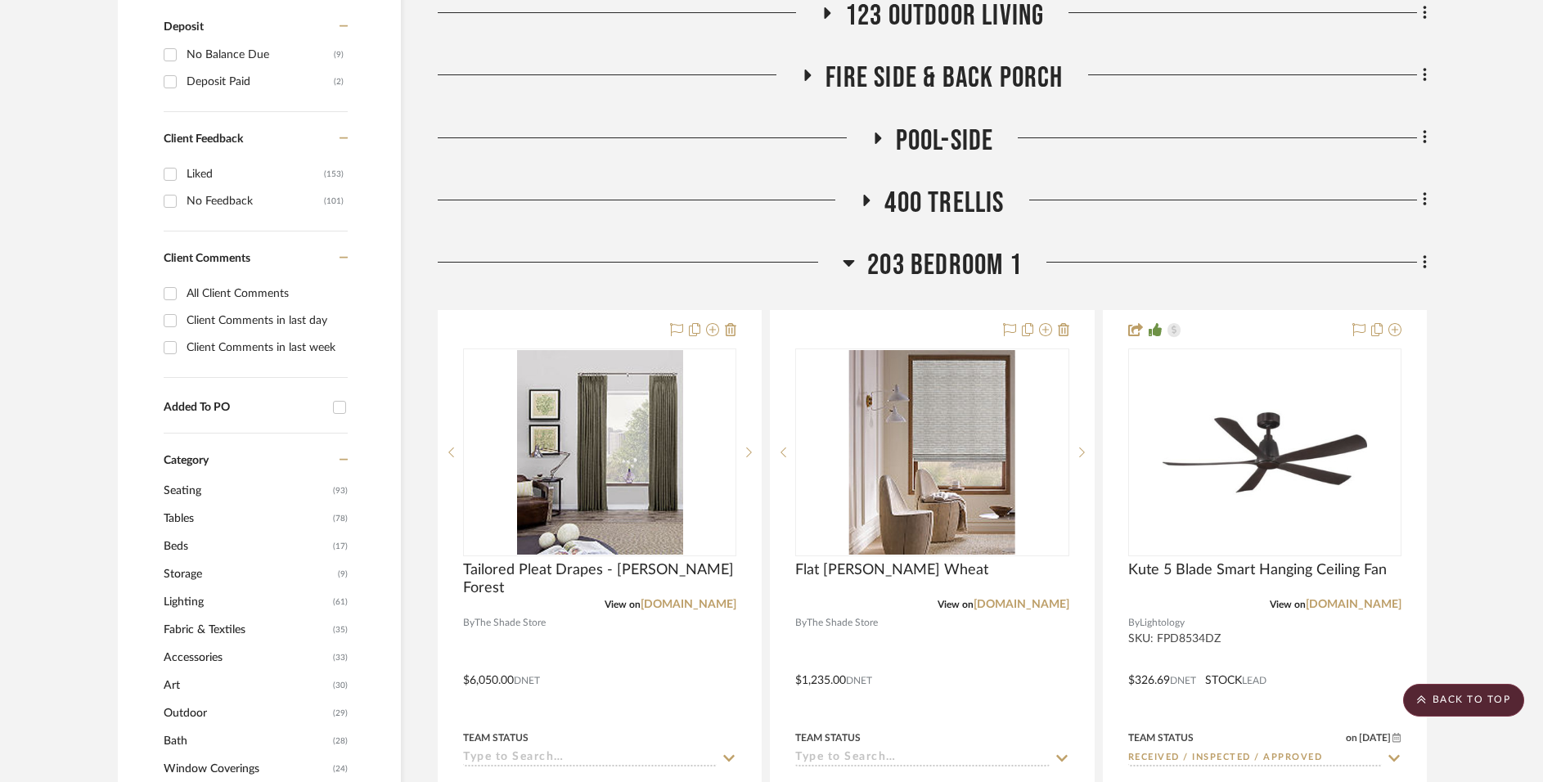
click at [915, 273] on span "203 Bedroom 1" at bounding box center [944, 265] width 155 height 35
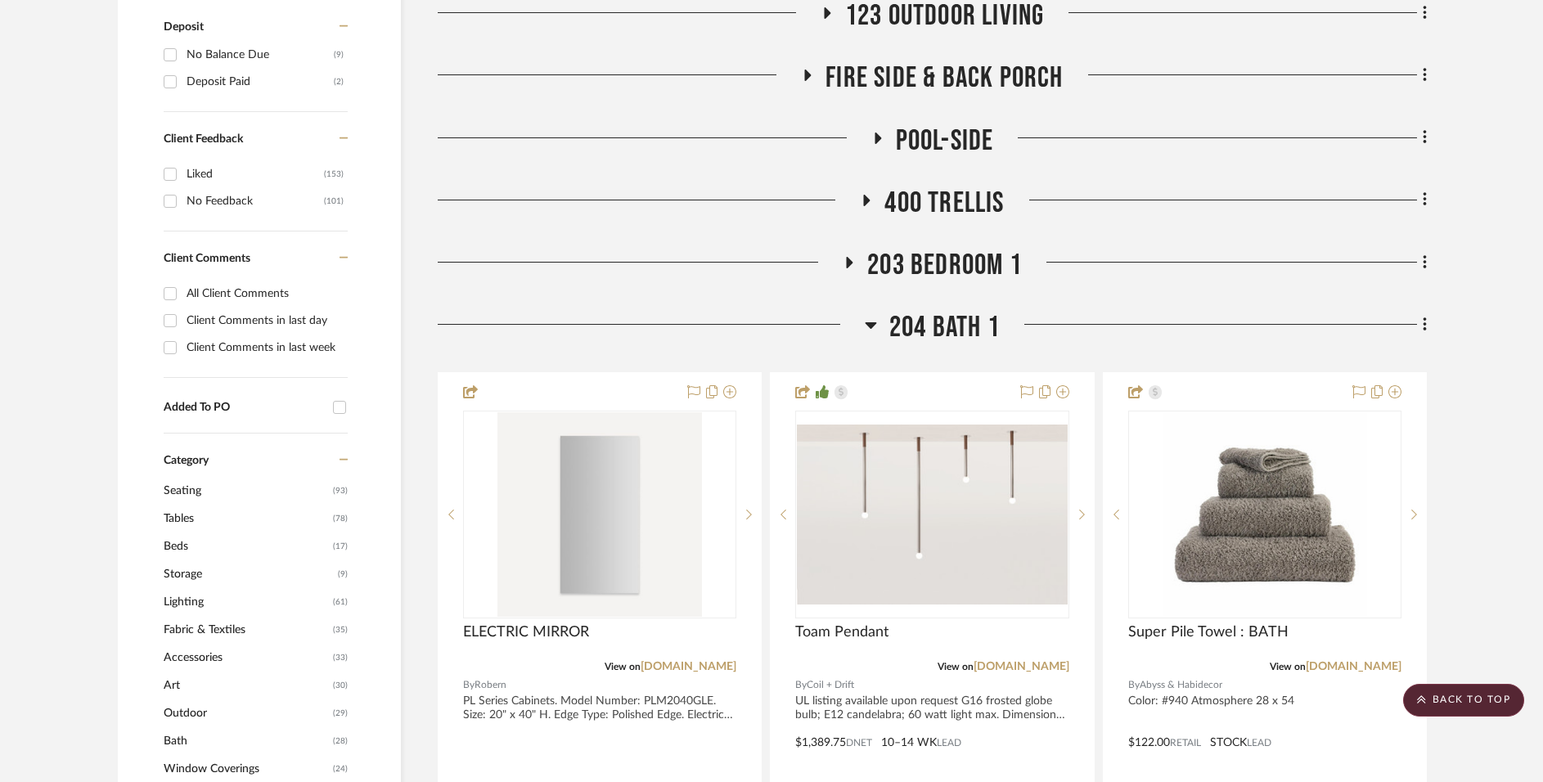
click at [926, 327] on span "204 Bath 1" at bounding box center [945, 327] width 110 height 35
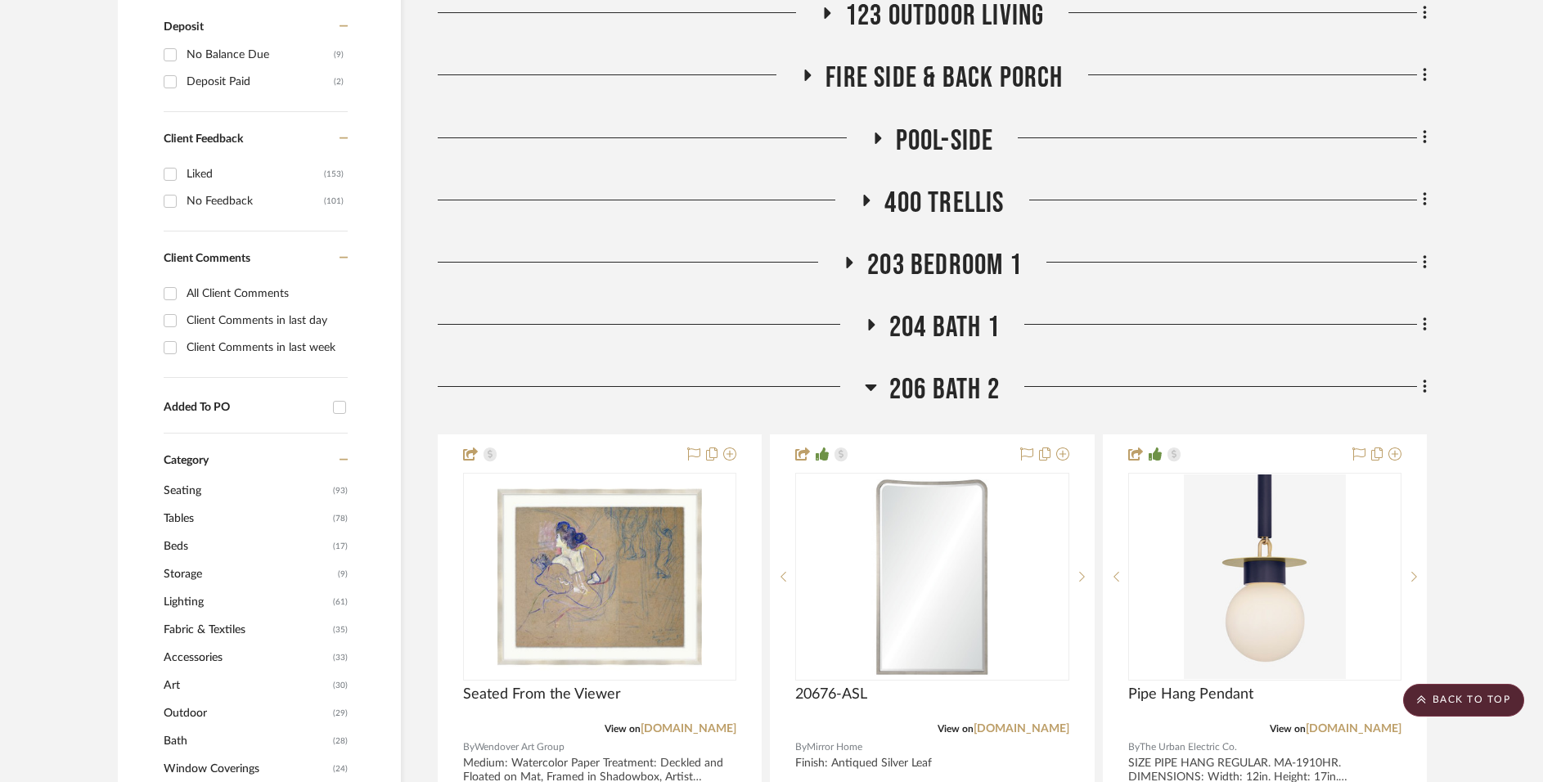
click at [935, 396] on span "206 Bath 2" at bounding box center [945, 389] width 110 height 35
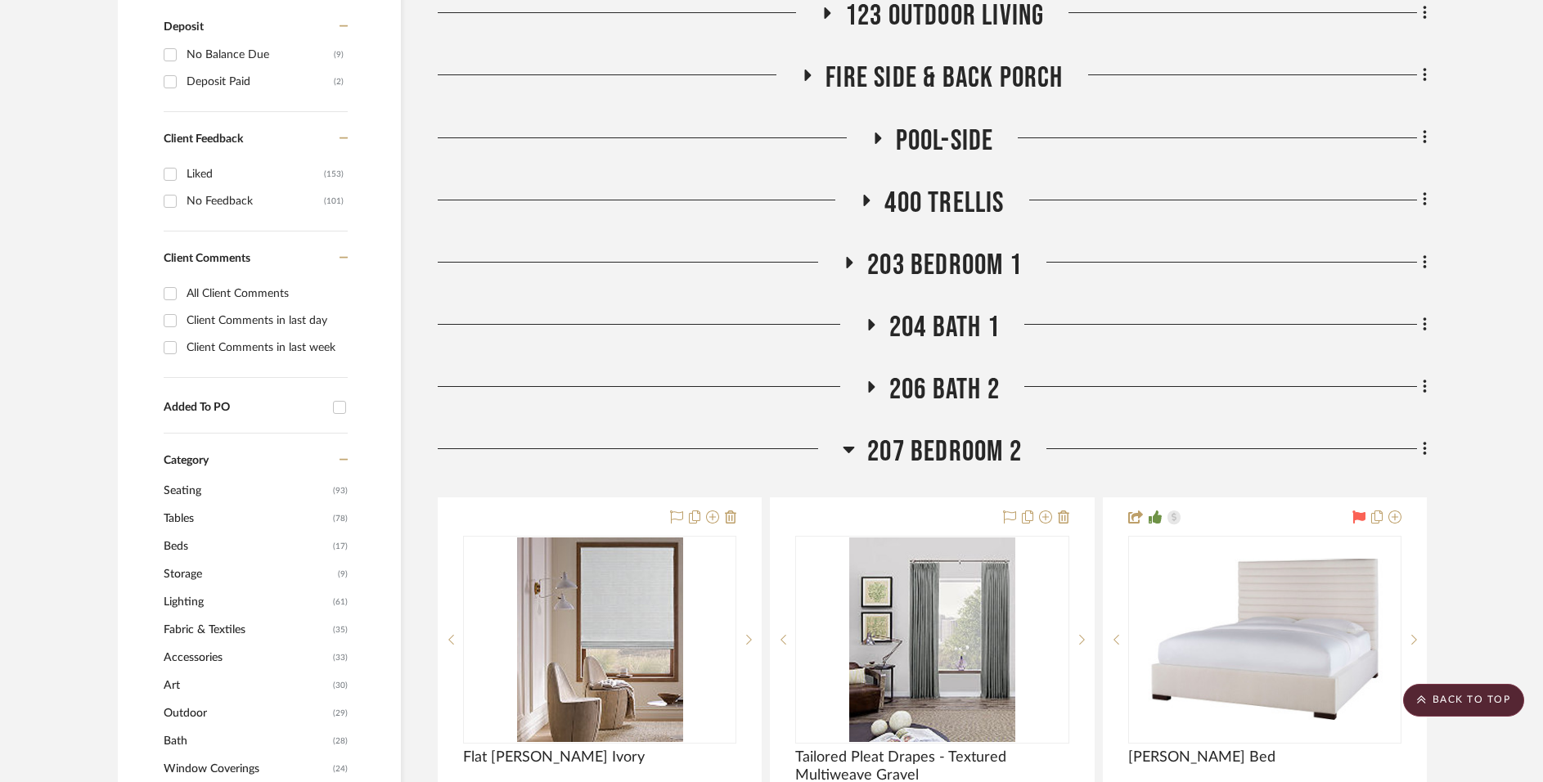
click at [945, 448] on span "207 Bedroom 2" at bounding box center [944, 452] width 155 height 35
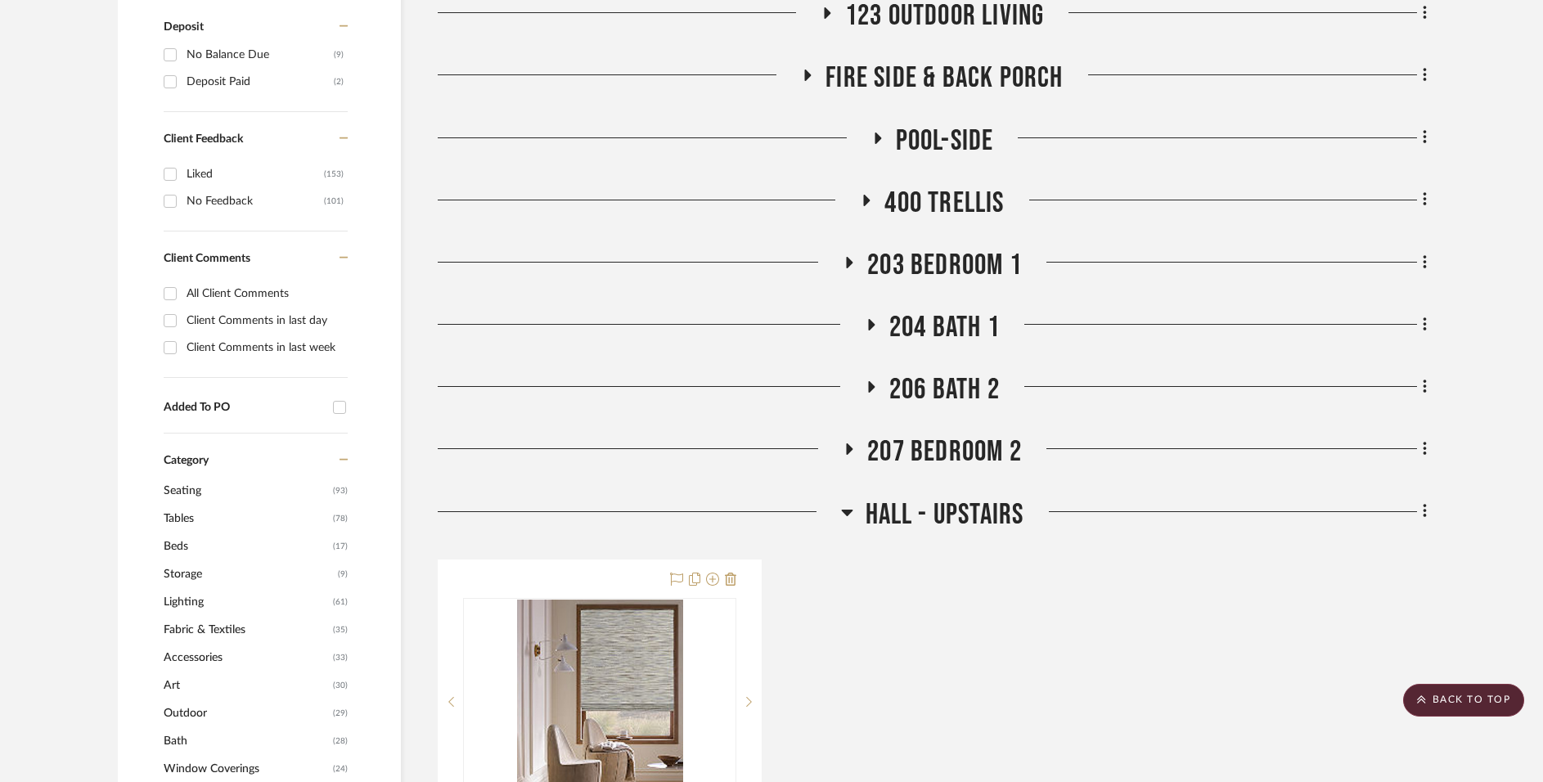
click at [945, 521] on span "Hall - Upstairs" at bounding box center [945, 515] width 159 height 35
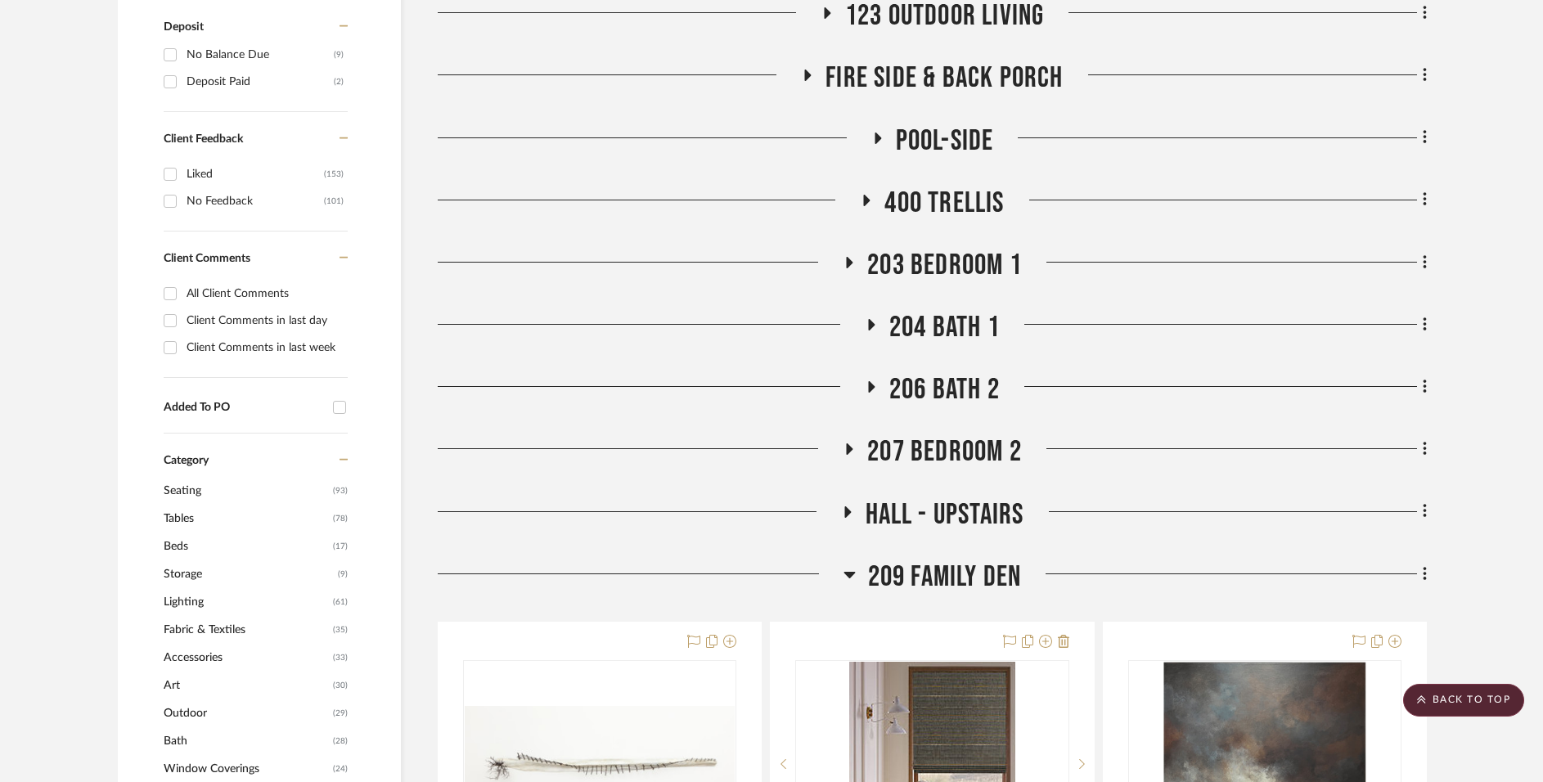
click at [945, 584] on span "209 Family Den" at bounding box center [945, 577] width 154 height 35
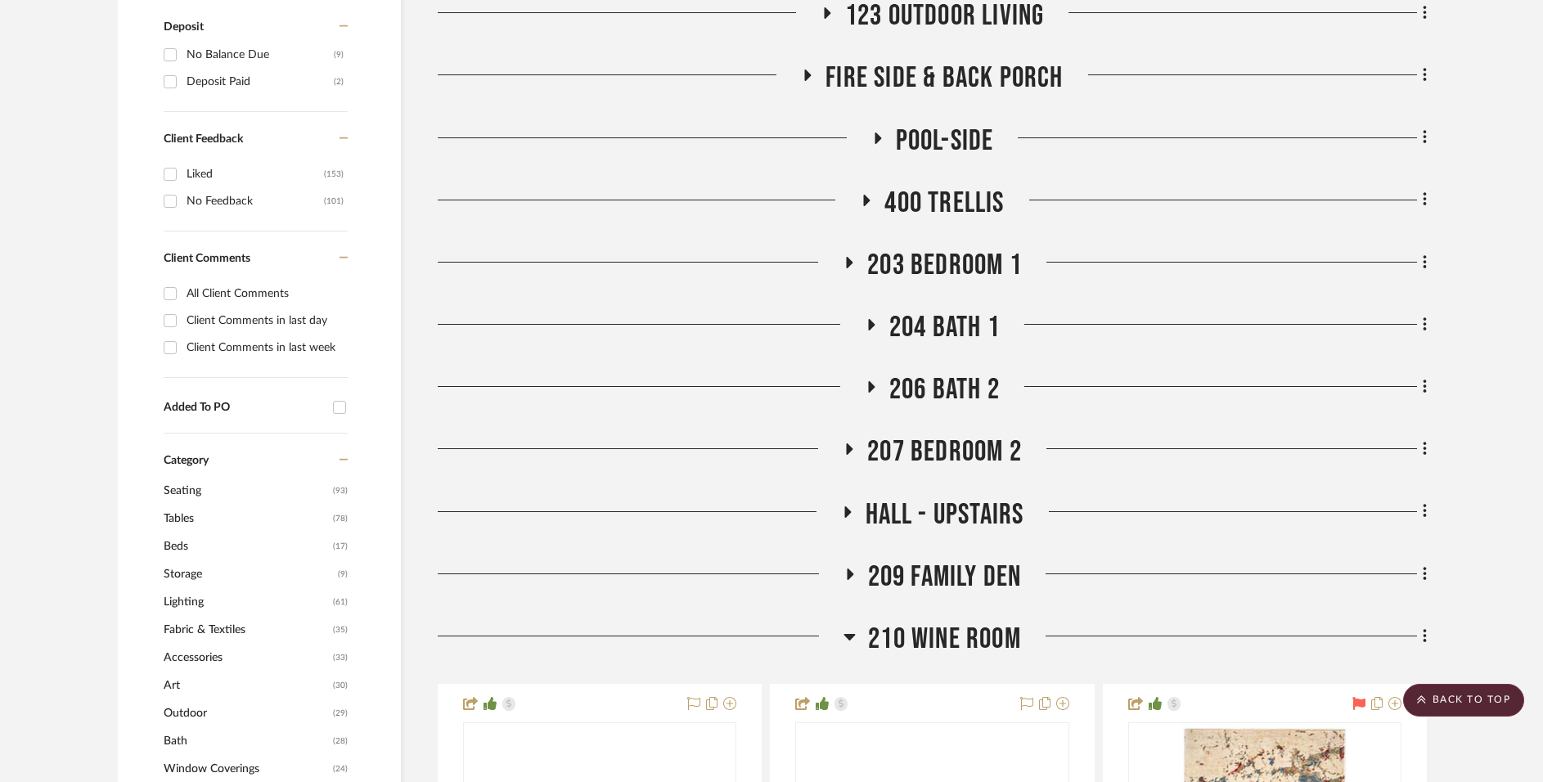
click at [948, 646] on span "210 Wine Room" at bounding box center [944, 639] width 153 height 35
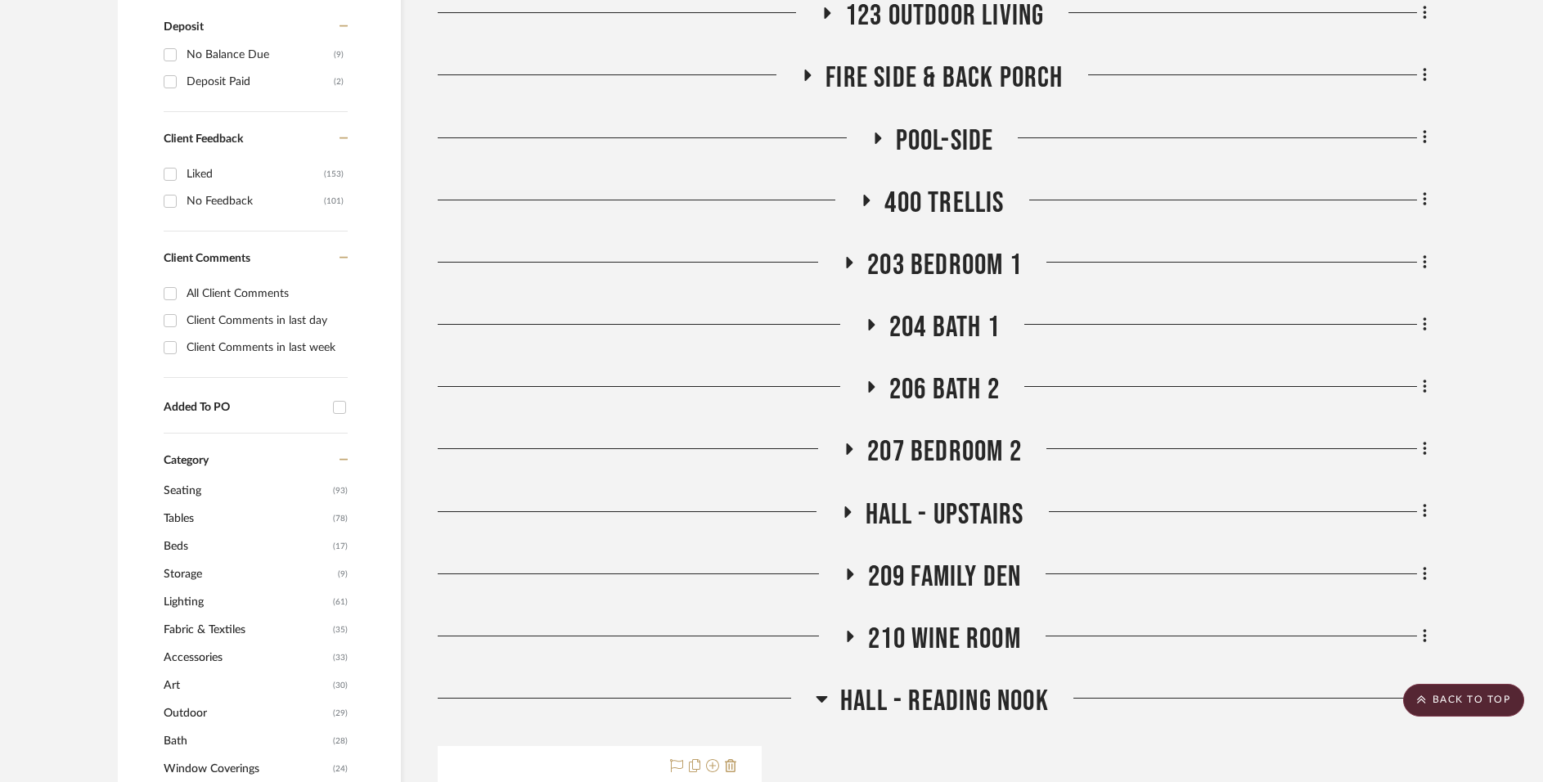
click at [944, 699] on span "Hall - Reading Nook" at bounding box center [944, 701] width 209 height 35
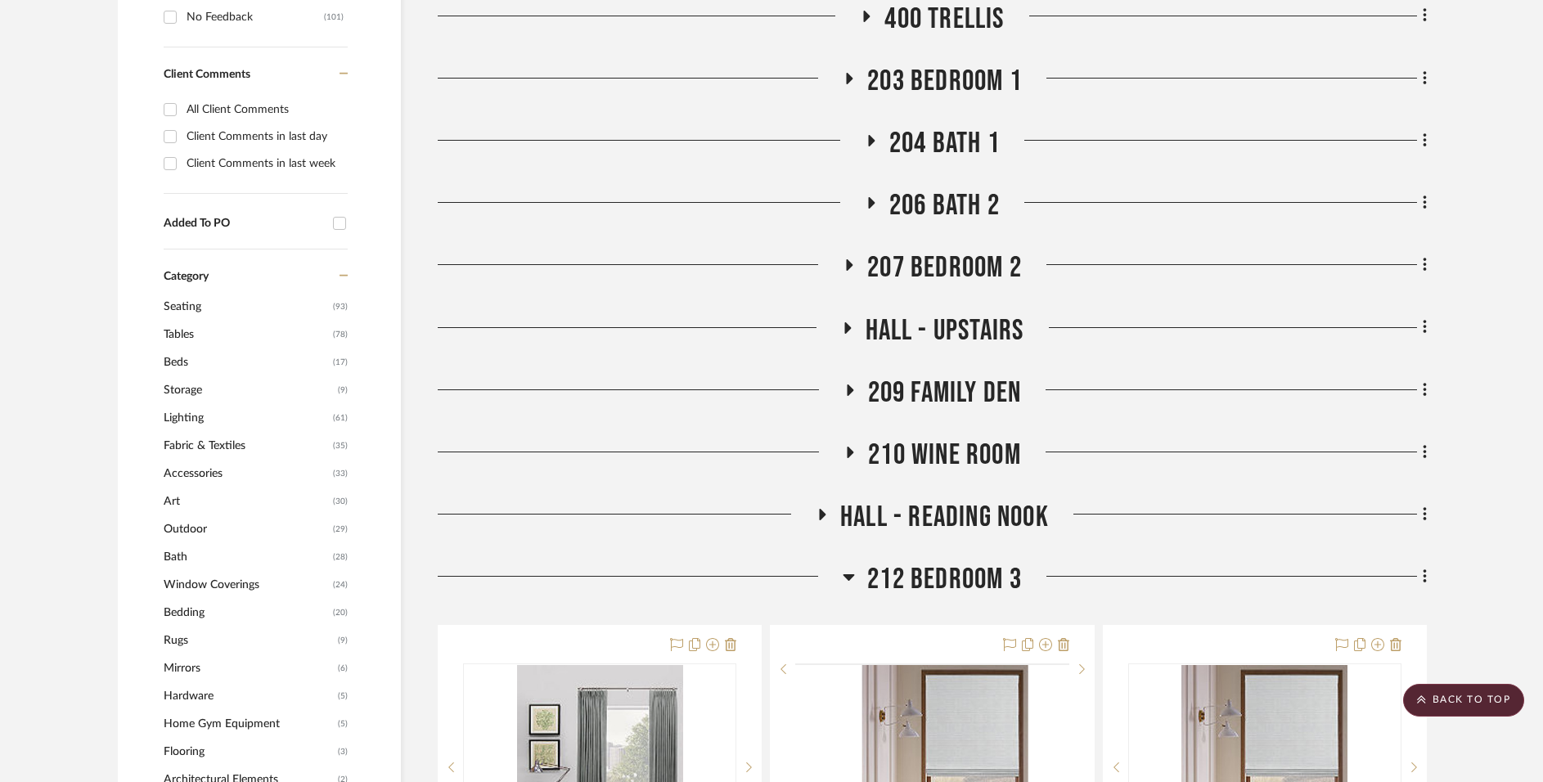
scroll to position [1784, 0]
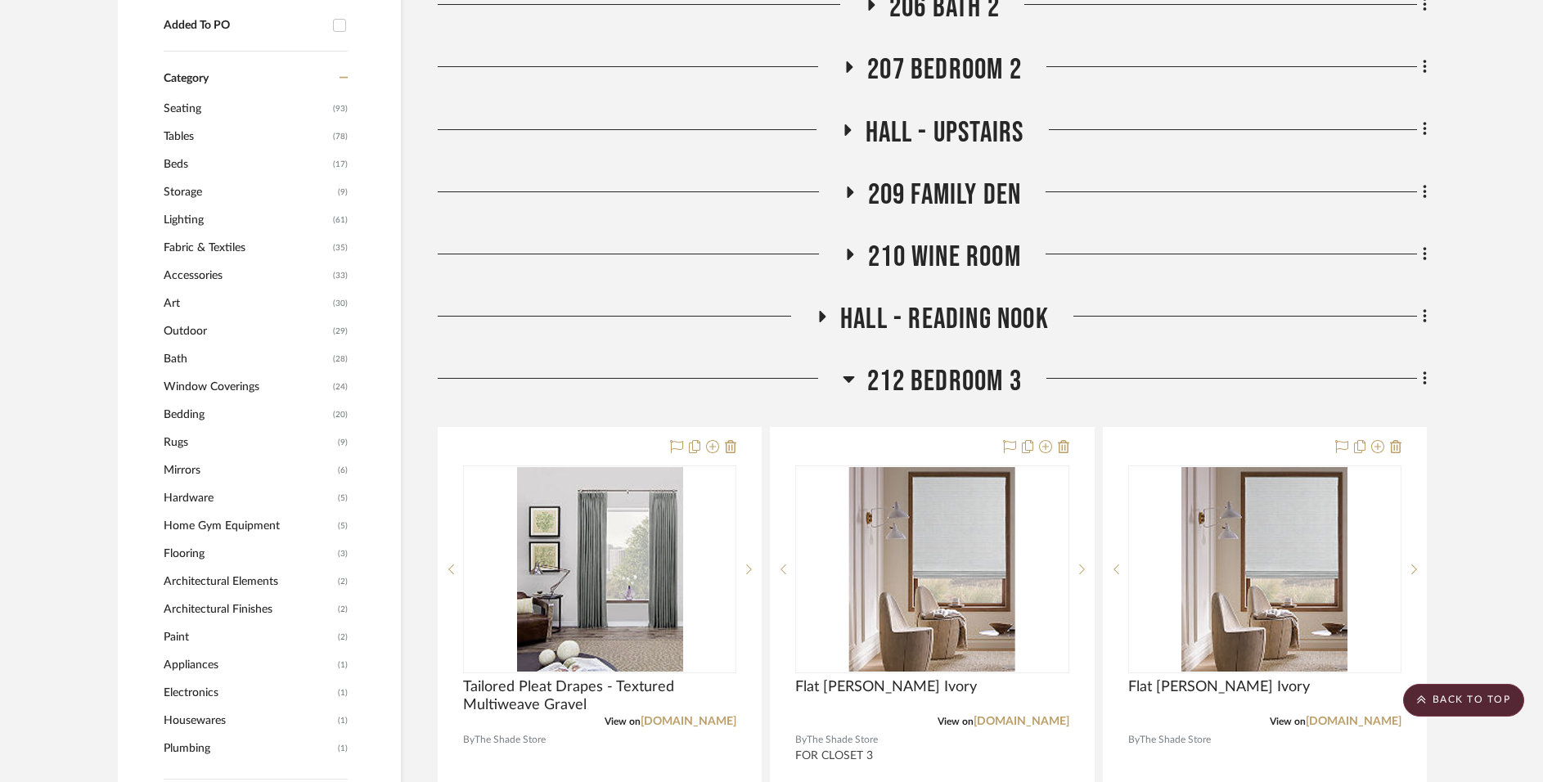
click at [959, 390] on span "212 Bedroom 3" at bounding box center [944, 381] width 155 height 35
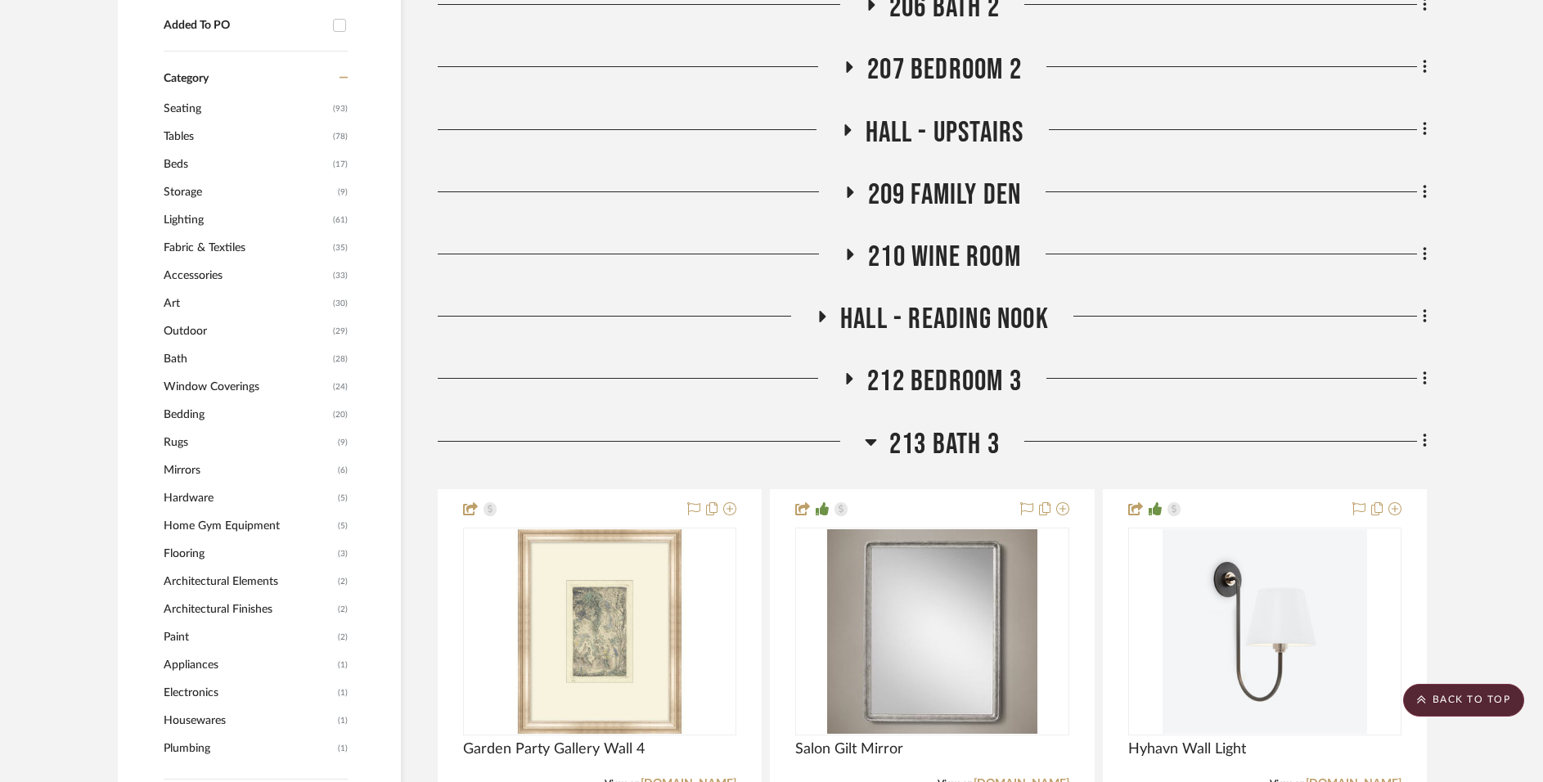
click at [959, 440] on span "213 Bath 3" at bounding box center [945, 444] width 110 height 35
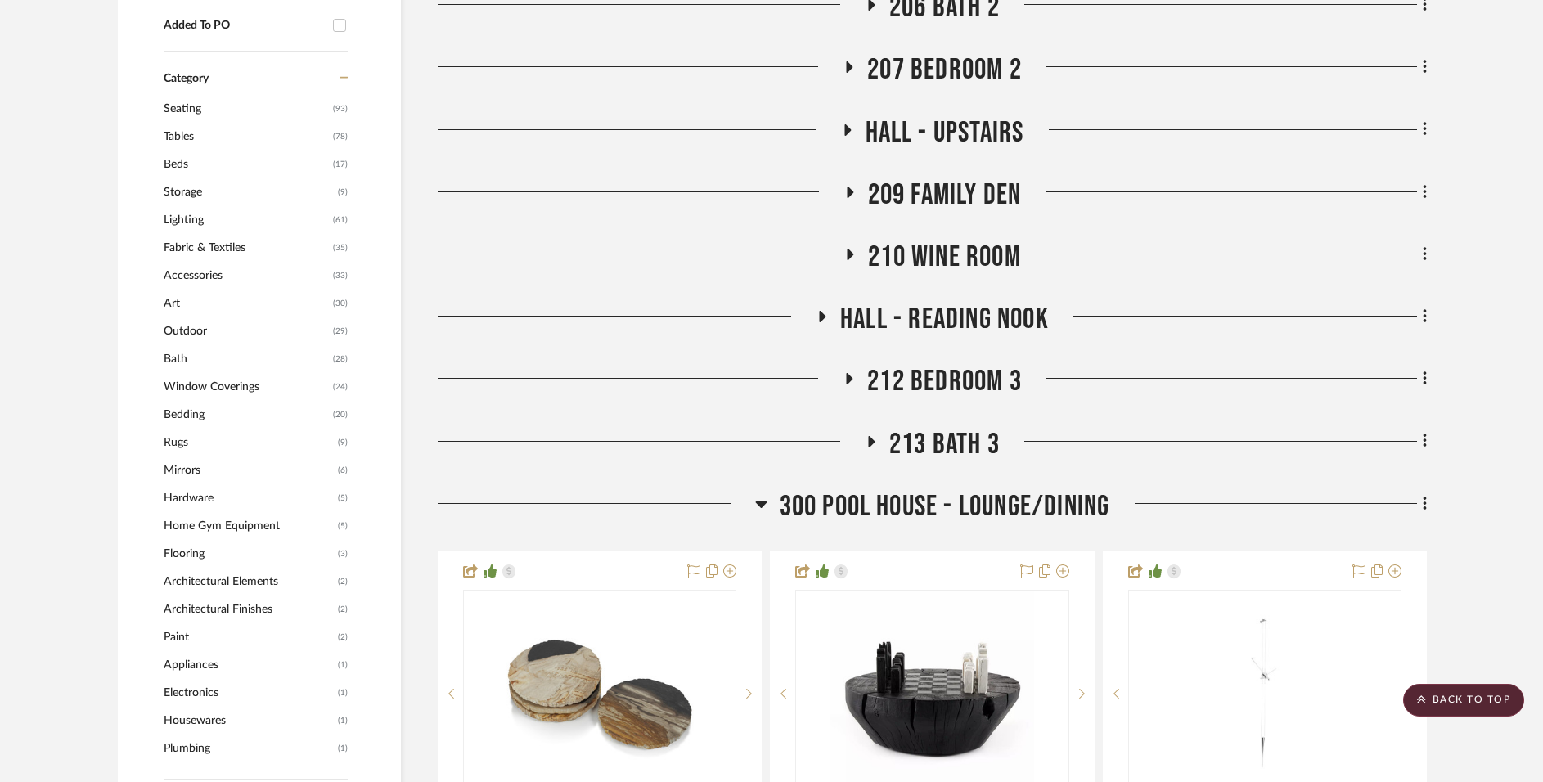
click at [961, 504] on span "300 Pool House - Lounge/Dining" at bounding box center [945, 506] width 331 height 35
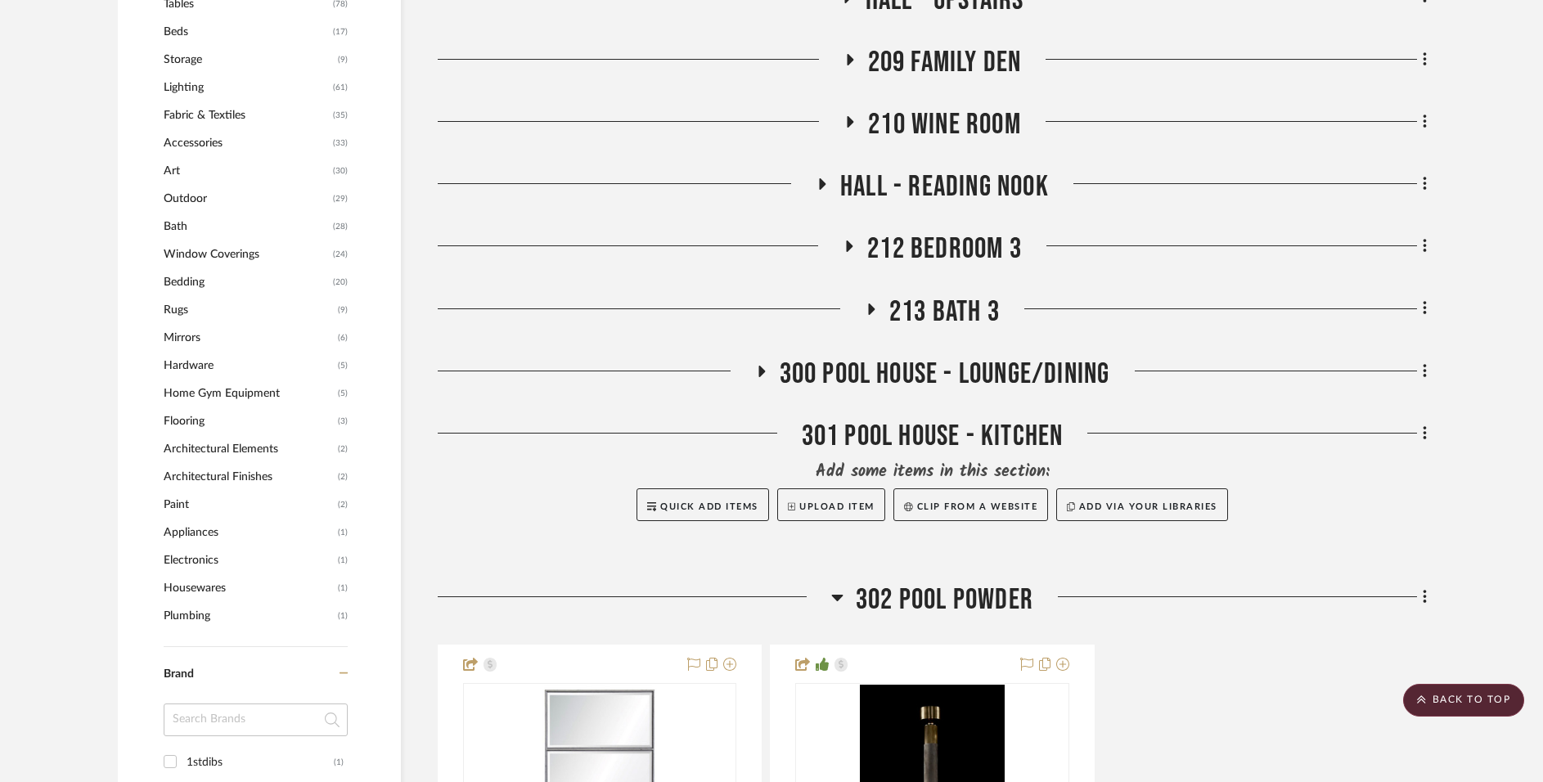
scroll to position [1930, 0]
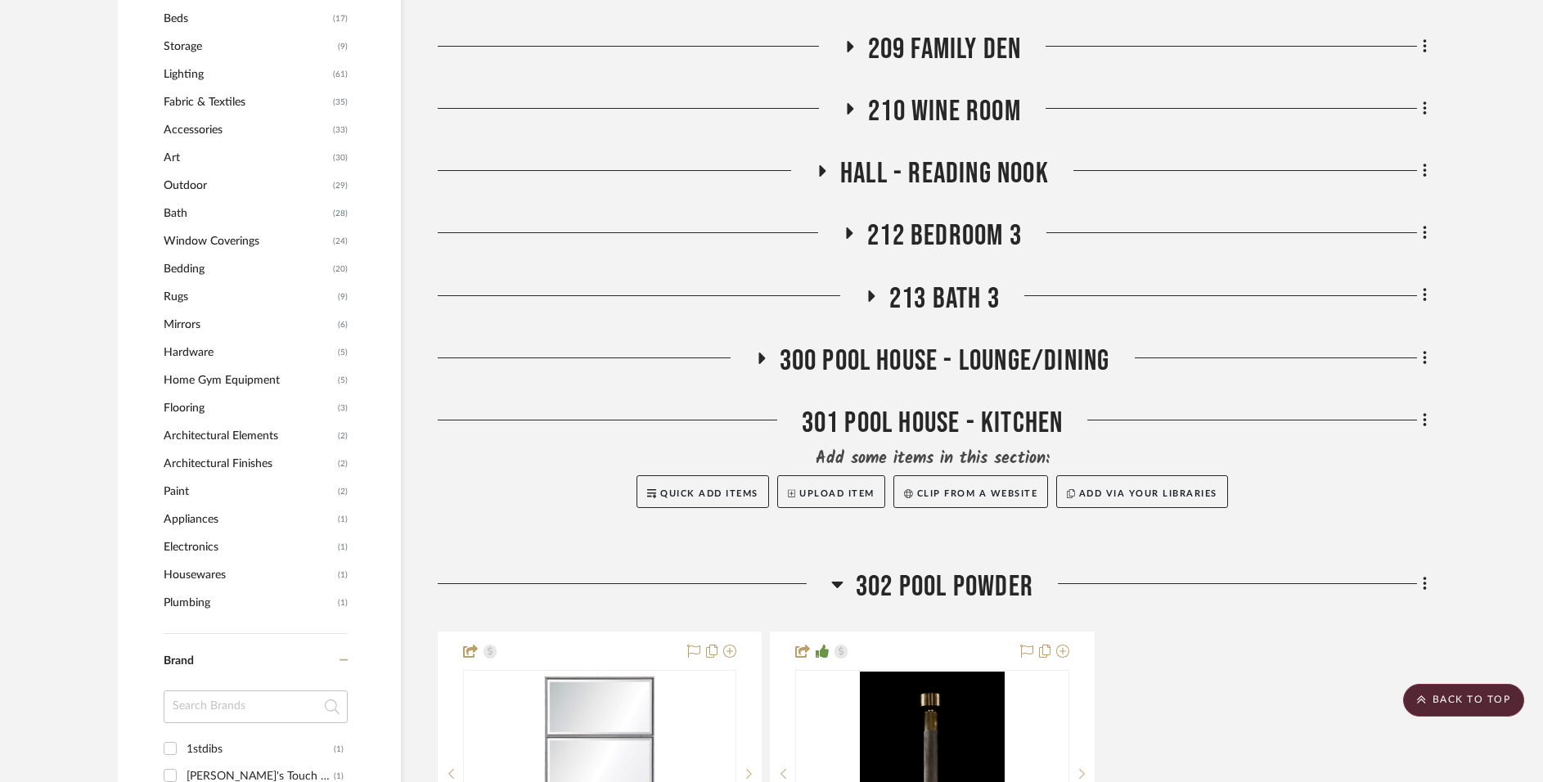
click at [959, 345] on span "300 Pool House - Lounge/Dining" at bounding box center [945, 361] width 331 height 35
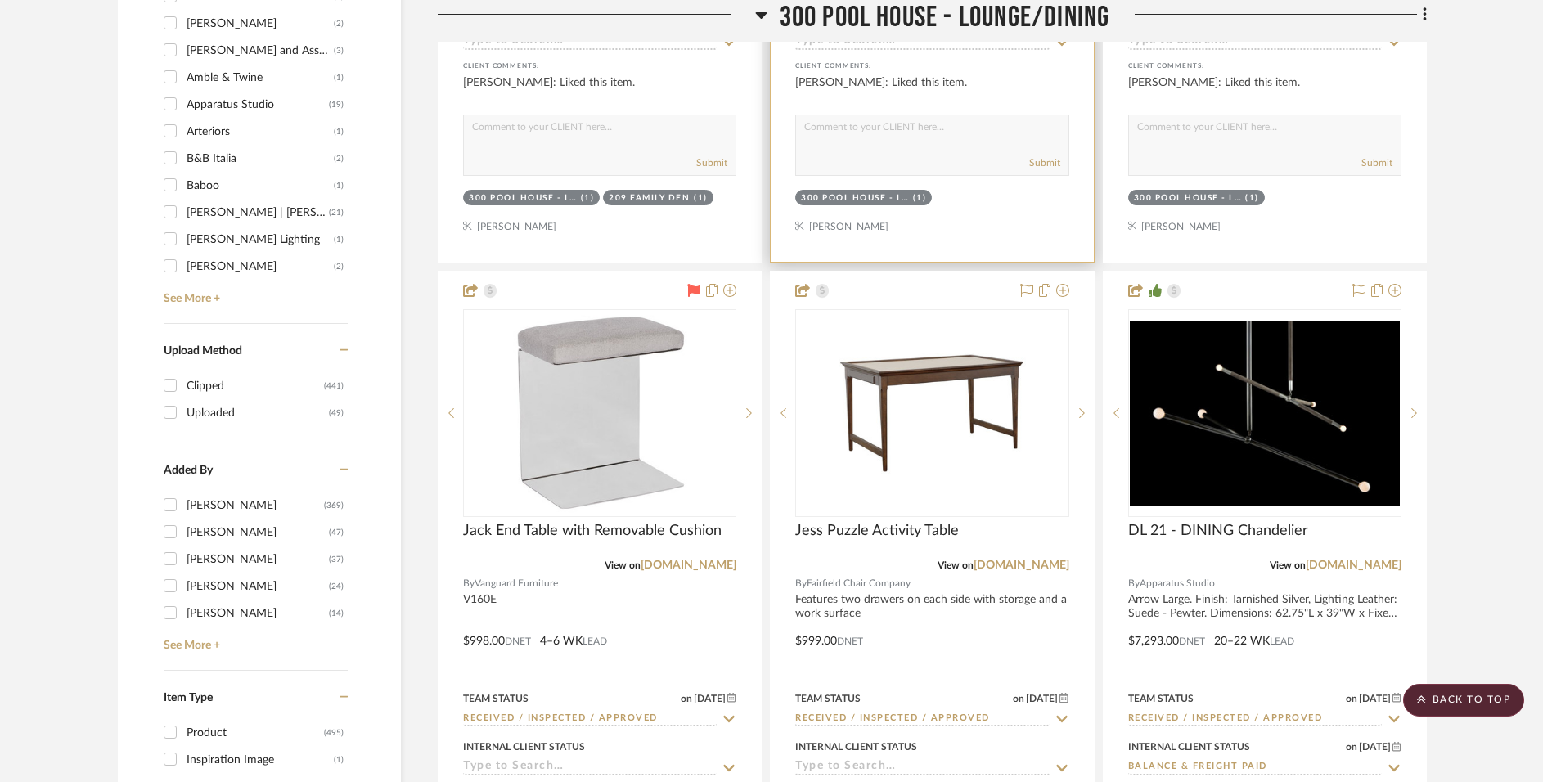
scroll to position [2795, 0]
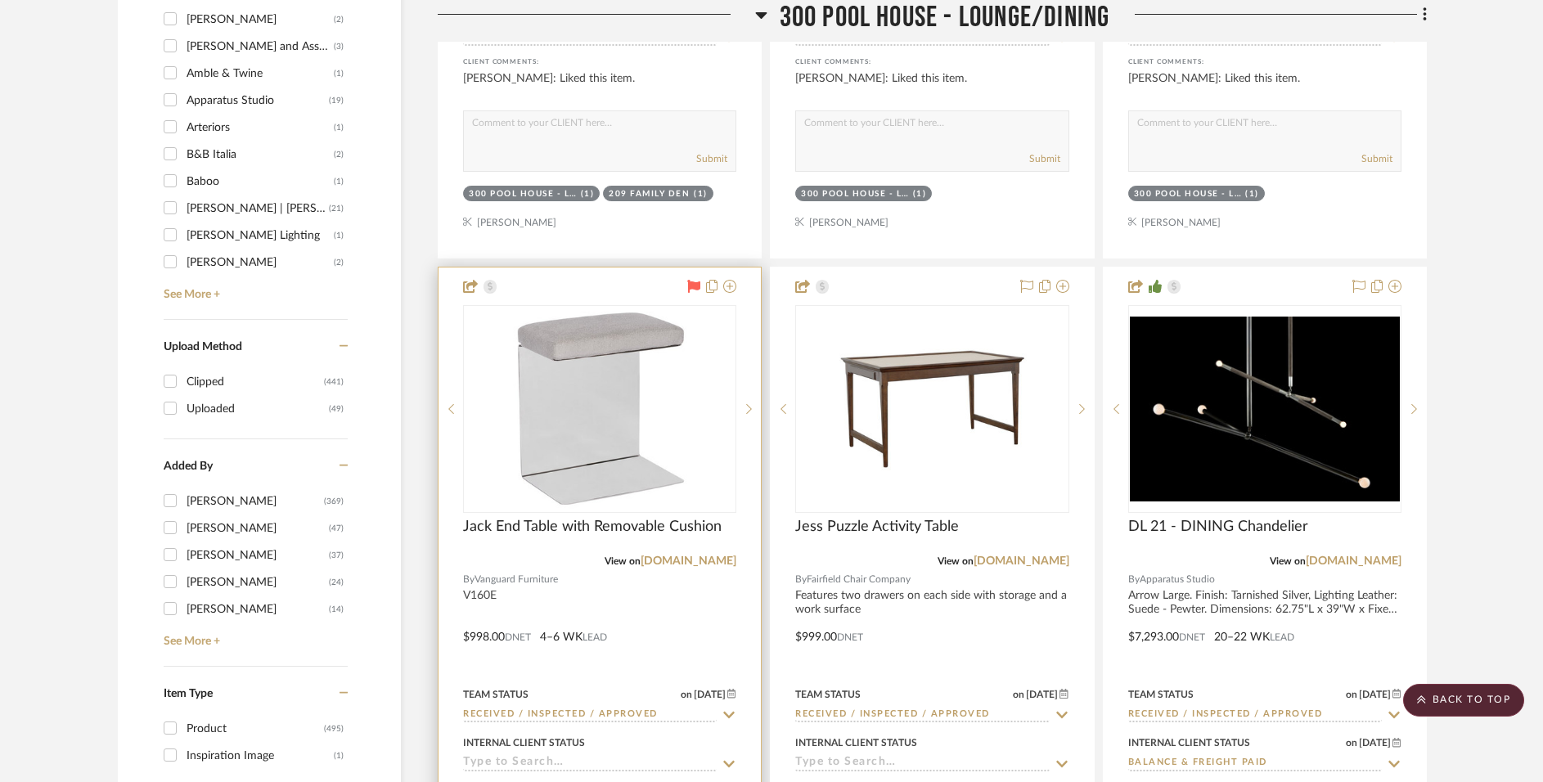
click at [638, 513] on div at bounding box center [600, 626] width 322 height 716
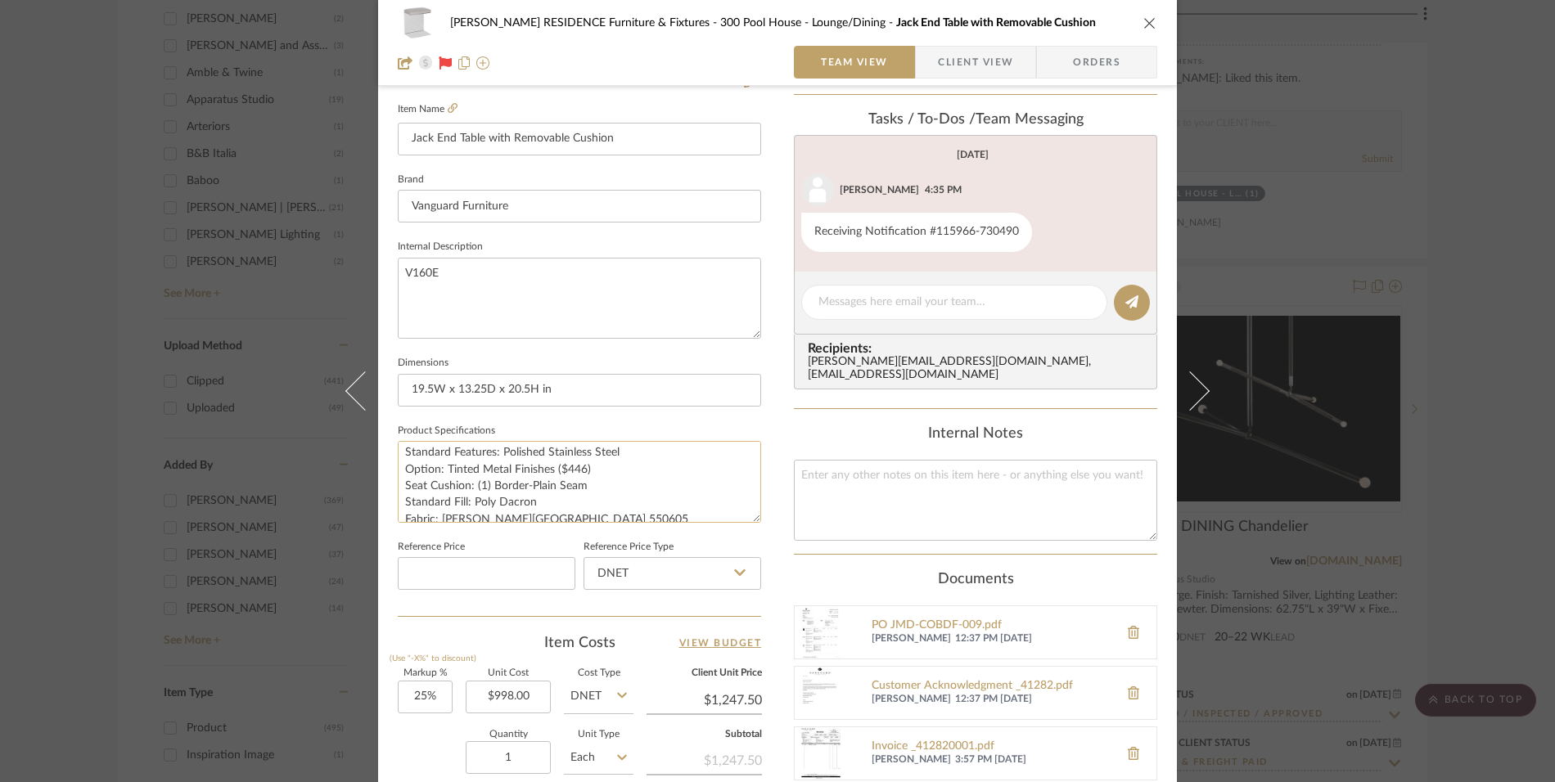
scroll to position [16, 0]
click at [1150, 16] on icon "close" at bounding box center [1149, 22] width 13 height 13
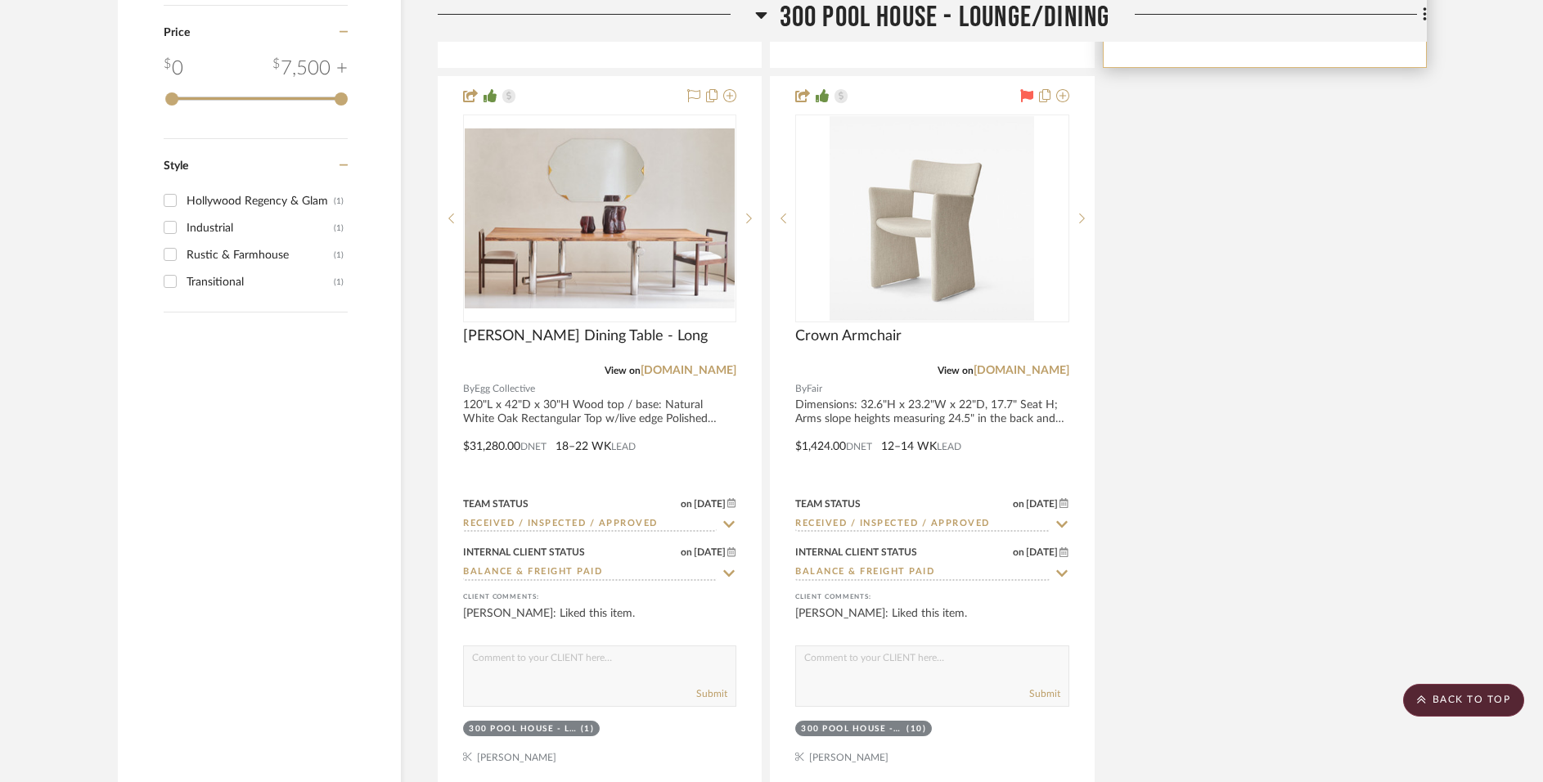
scroll to position [3822, 0]
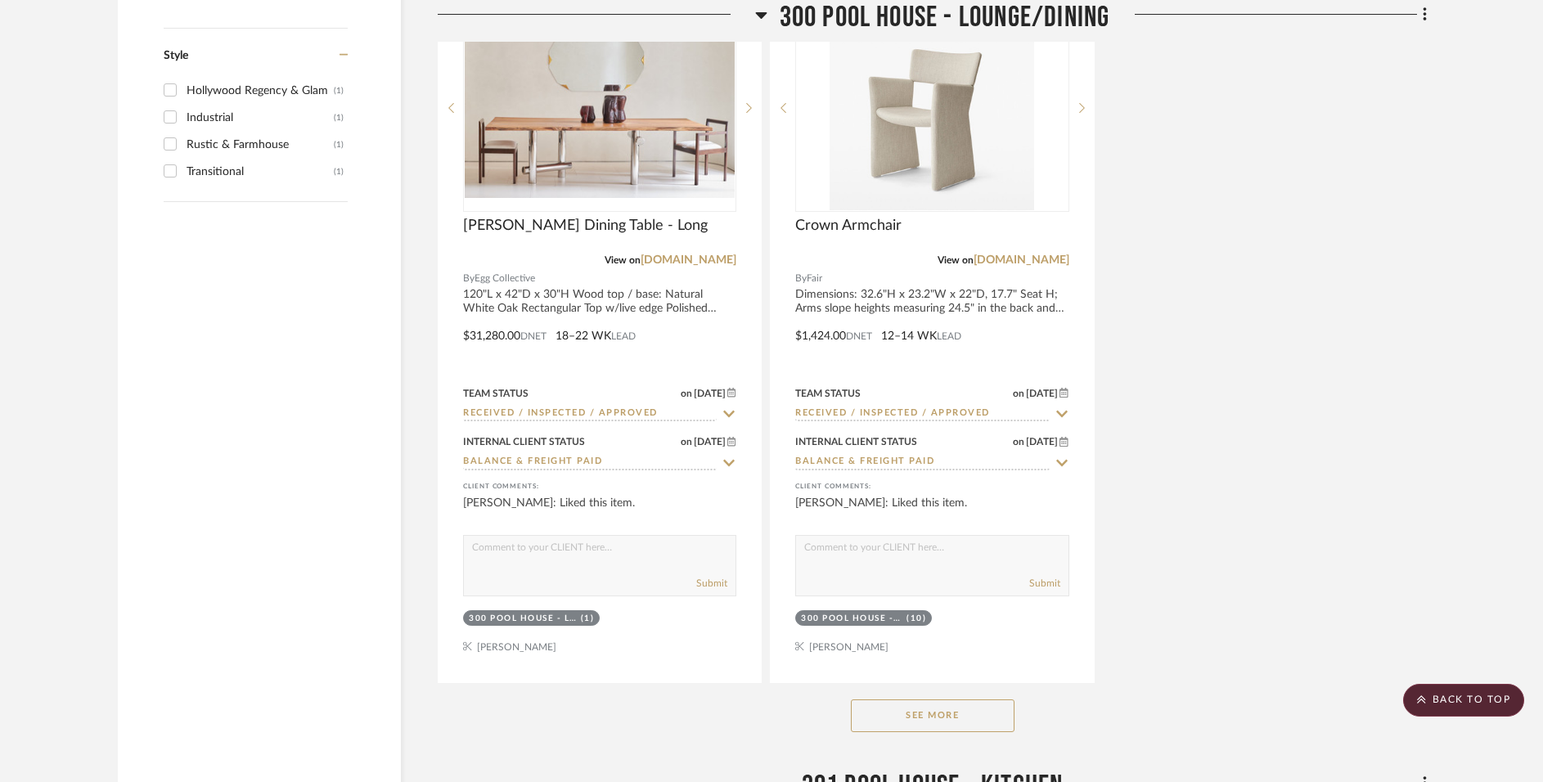
click at [897, 719] on button "See More" at bounding box center [933, 716] width 164 height 33
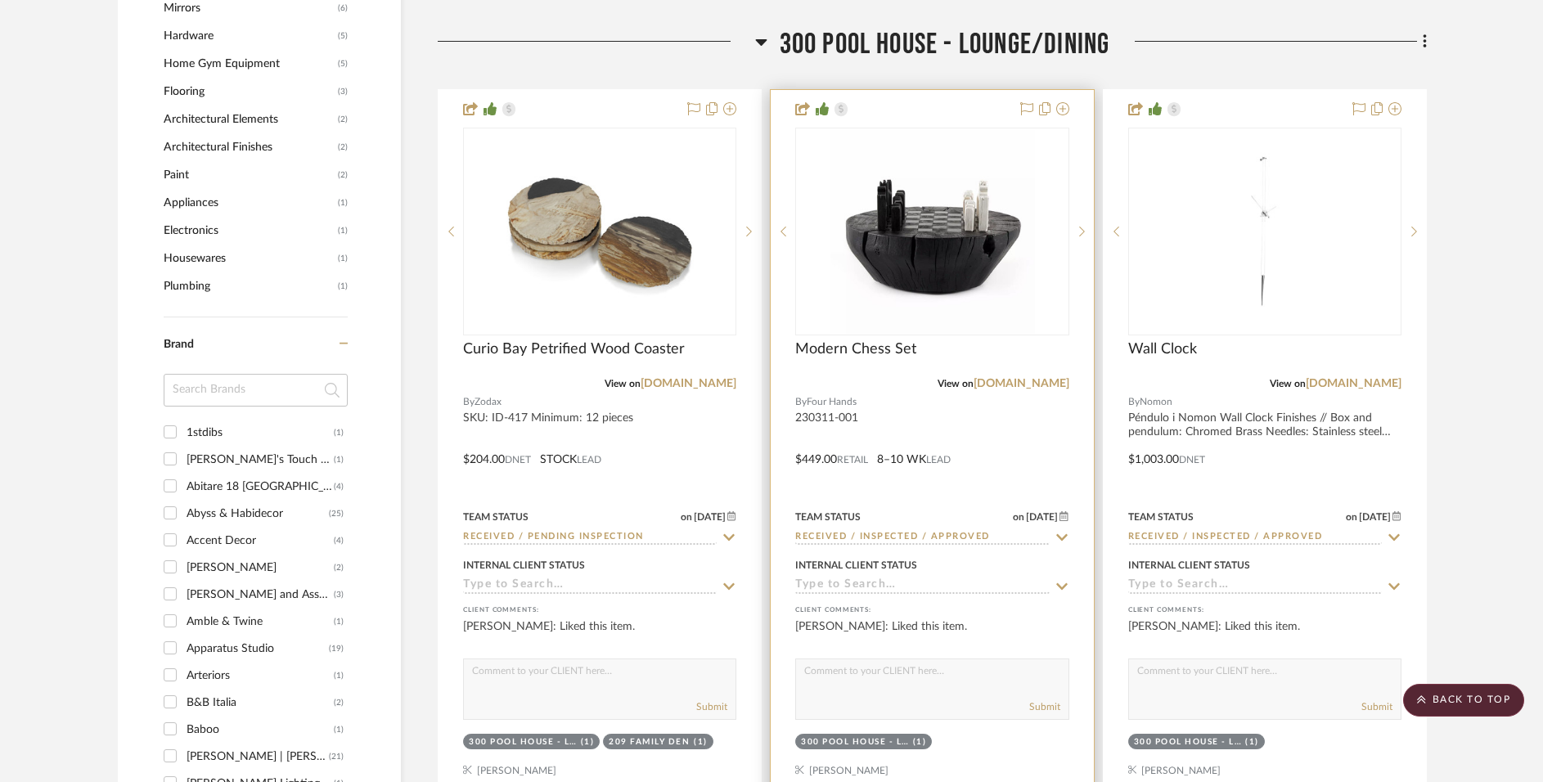
scroll to position [2666, 0]
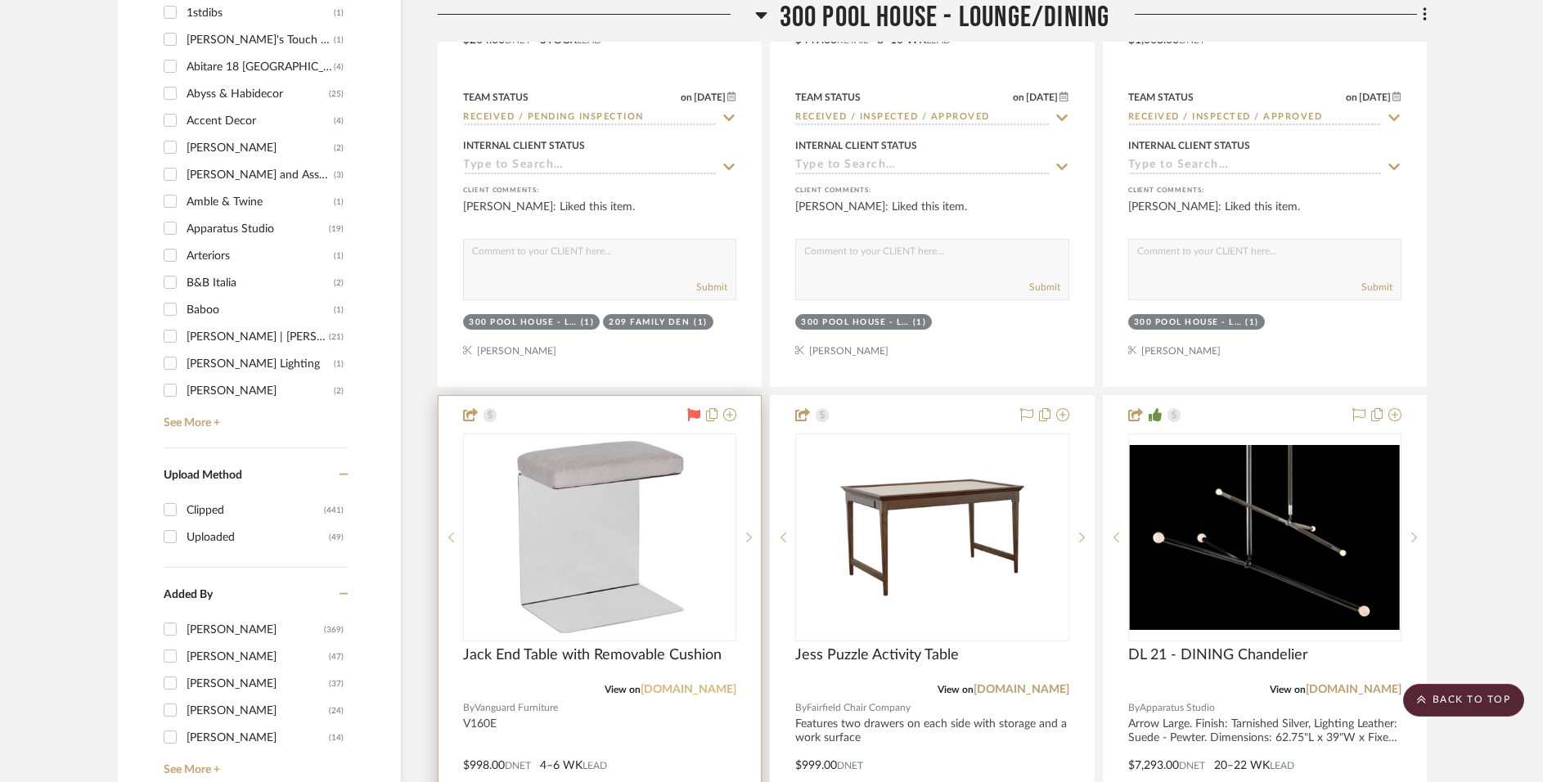
click at [676, 685] on link "[DOMAIN_NAME]" at bounding box center [689, 689] width 96 height 11
click at [642, 539] on img "0" at bounding box center [600, 537] width 182 height 205
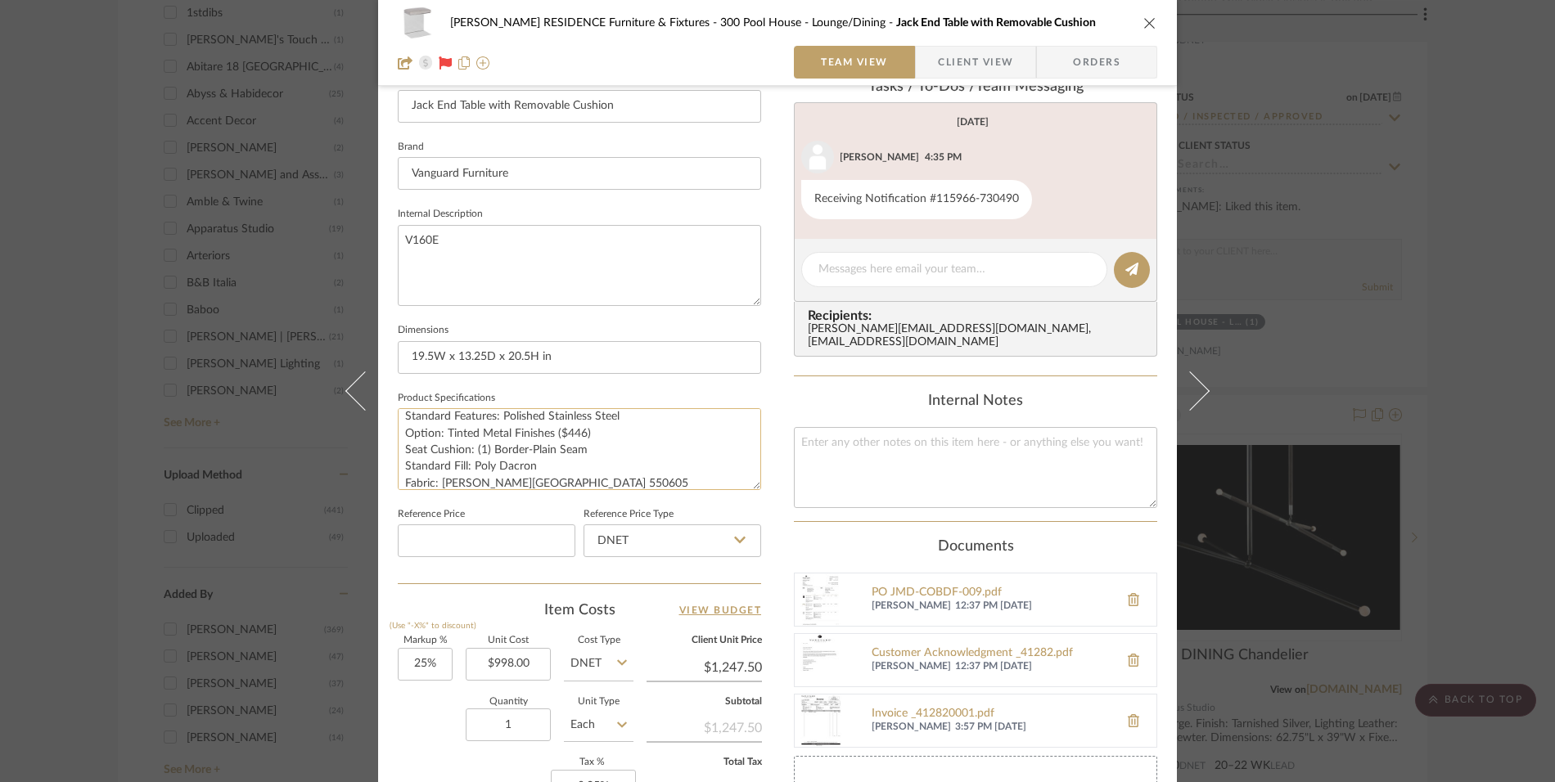
scroll to position [16, 0]
drag, startPoint x: 565, startPoint y: 471, endPoint x: 434, endPoint y: 475, distance: 131.0
click at [434, 475] on textarea "Standard Features: Polished Stainless Steel Option: Tinted Metal Finishes ($446…" at bounding box center [579, 448] width 363 height 81
